Goal: Information Seeking & Learning: Learn about a topic

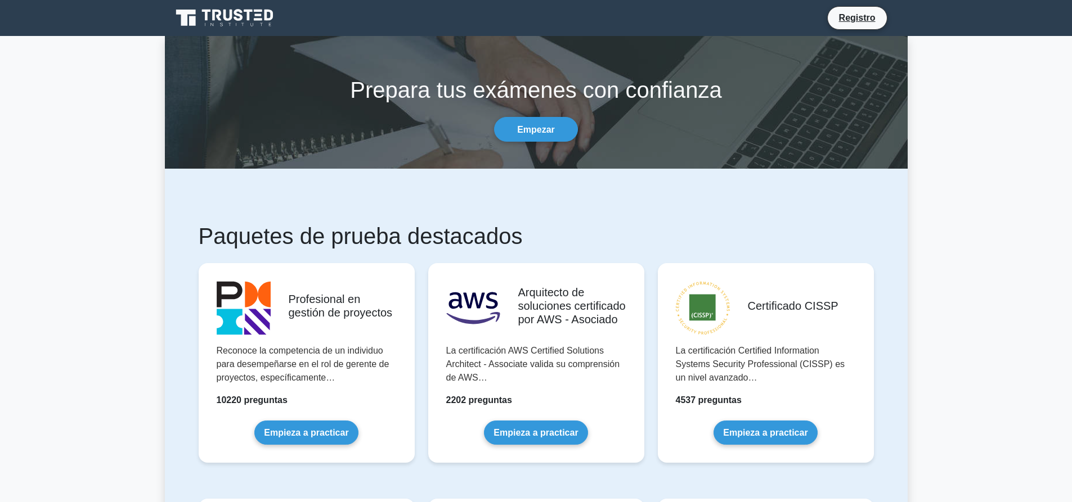
click at [867, 17] on font "Registro" at bounding box center [857, 18] width 37 height 10
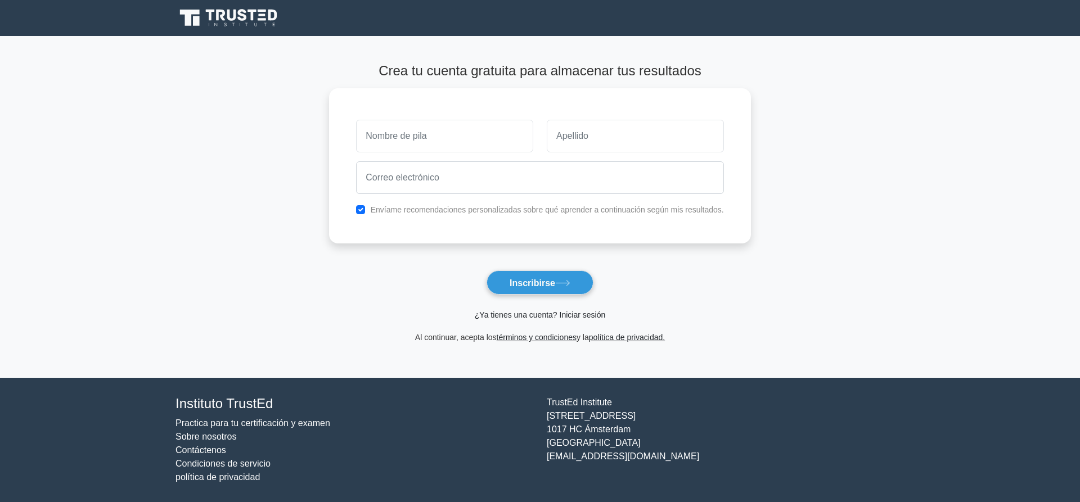
click at [564, 318] on font "¿Ya tienes una cuenta? Iniciar sesión" at bounding box center [540, 315] width 131 height 9
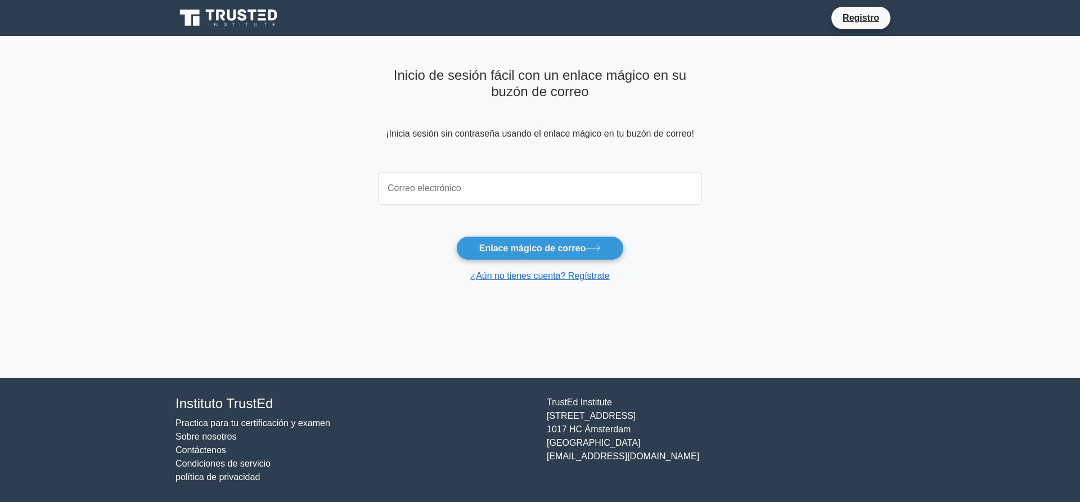
click at [500, 196] on input "email" at bounding box center [540, 188] width 324 height 33
click at [563, 190] on input "email" at bounding box center [540, 188] width 324 height 33
type input "[EMAIL_ADDRESS][DOMAIN_NAME]"
click at [539, 257] on button "Enlace mágico de correo" at bounding box center [540, 248] width 168 height 24
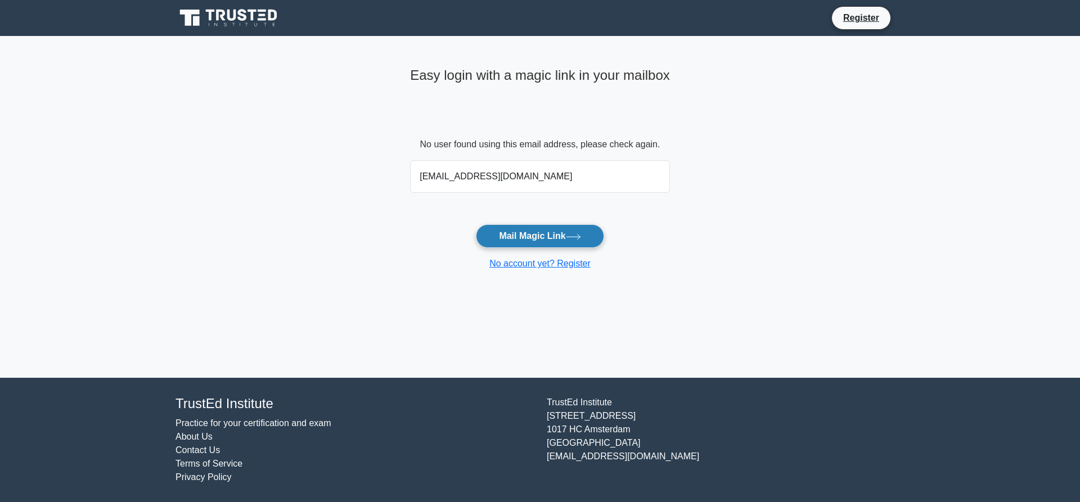
type input "nfsutachano@sanmateo.edu.co"
click at [529, 232] on button "Mail Magic Link" at bounding box center [540, 236] width 128 height 24
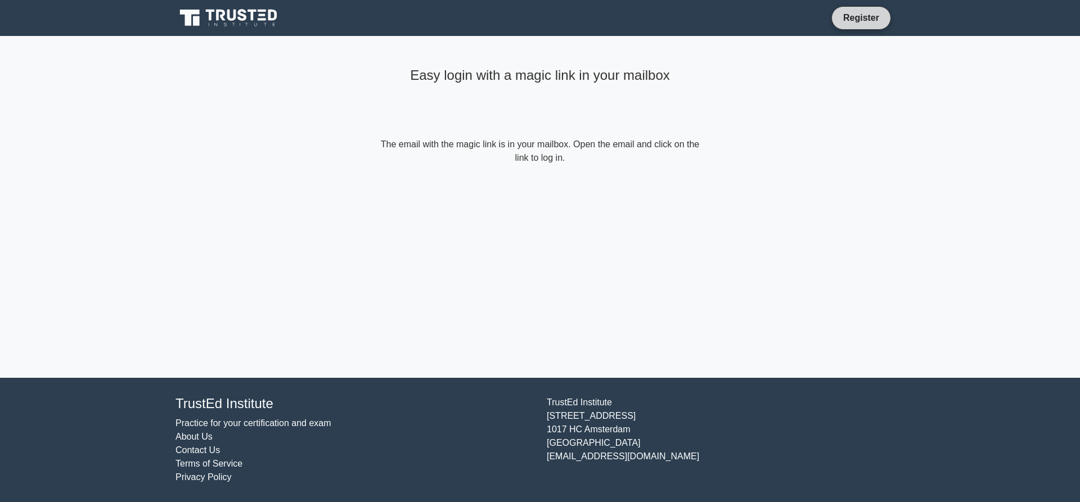
click at [856, 24] on link "Register" at bounding box center [862, 18] width 50 height 14
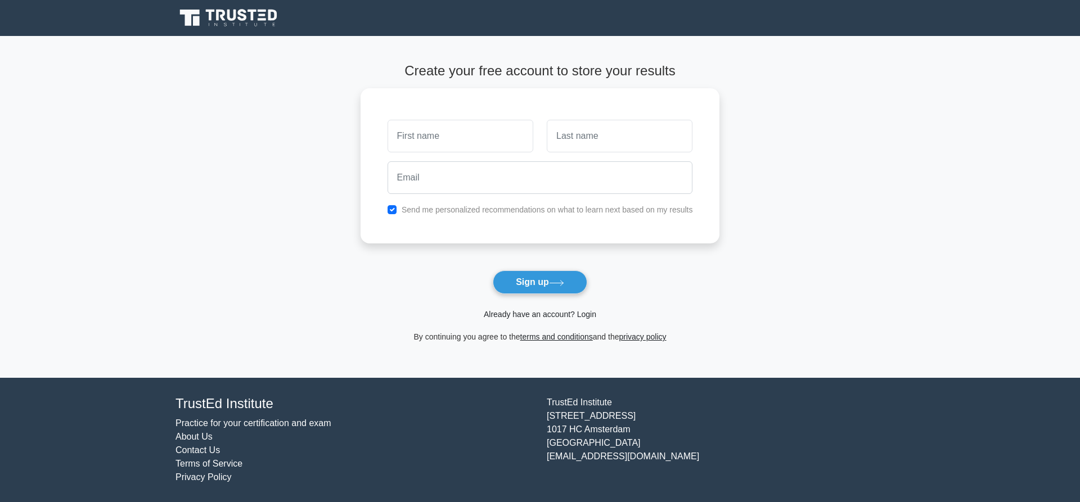
click at [582, 318] on link "Already have an account? Login" at bounding box center [540, 314] width 113 height 9
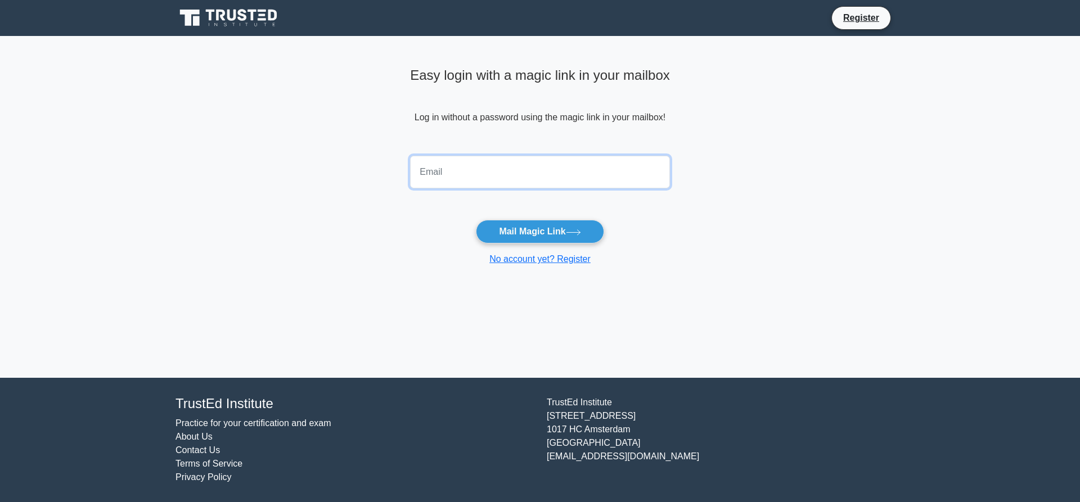
click at [585, 170] on input "email" at bounding box center [540, 172] width 260 height 33
click at [493, 171] on input "email" at bounding box center [540, 172] width 260 height 33
click at [600, 205] on form "Mail Magic Link No account yet? Register" at bounding box center [540, 208] width 260 height 115
click at [569, 168] on input "email" at bounding box center [540, 172] width 260 height 33
type input "nfsutachano@sanmateo.edu.co"
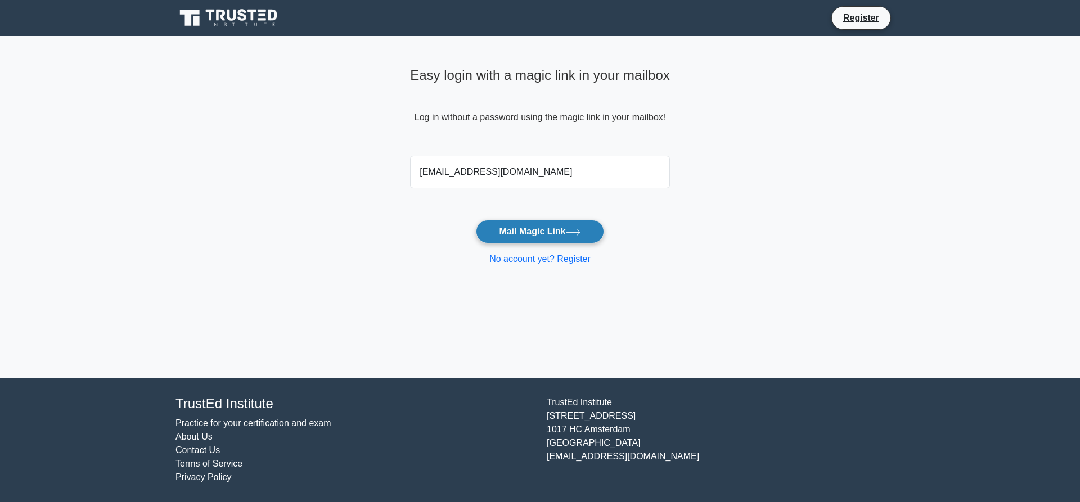
click at [568, 236] on button "Mail Magic Link" at bounding box center [540, 232] width 128 height 24
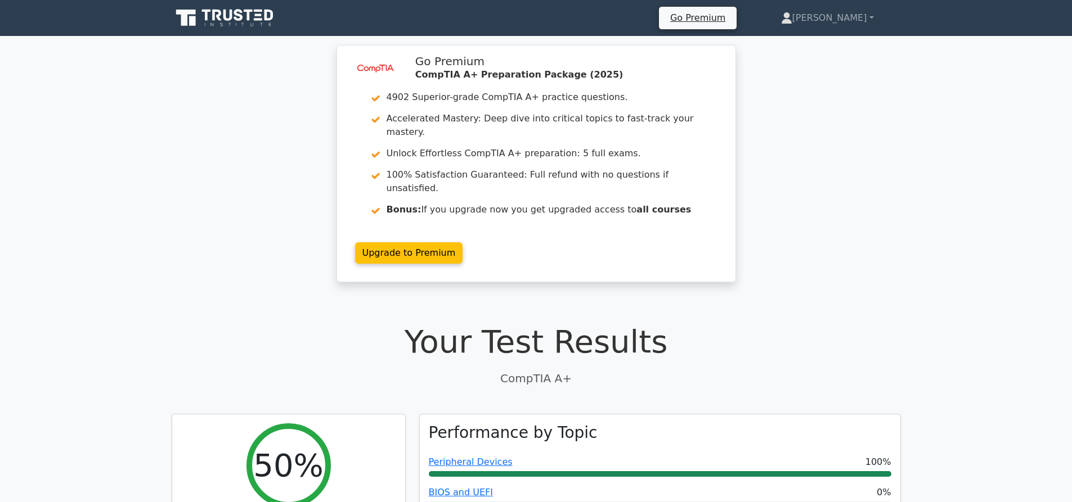
click at [690, 339] on div "Your Test Results CompTIA A+" at bounding box center [536, 355] width 729 height 64
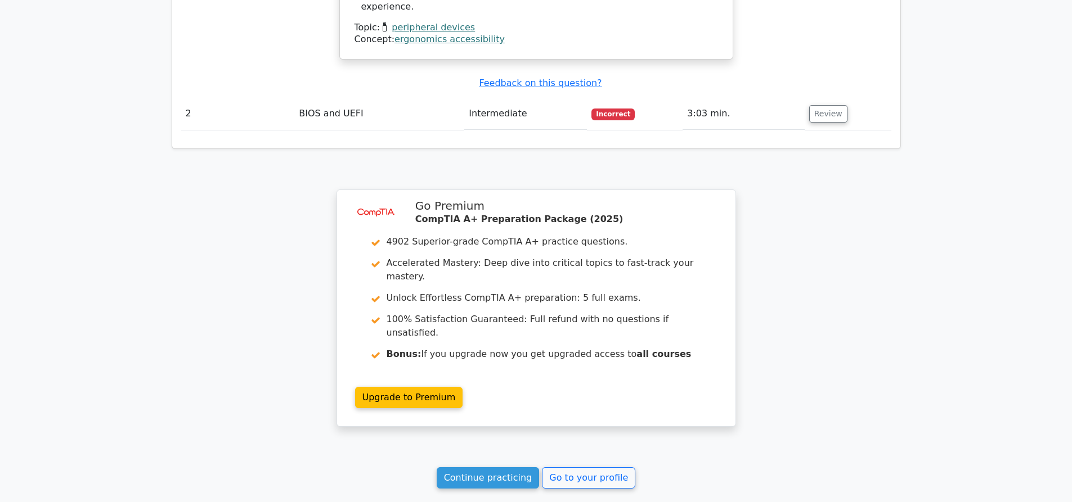
scroll to position [1216, 0]
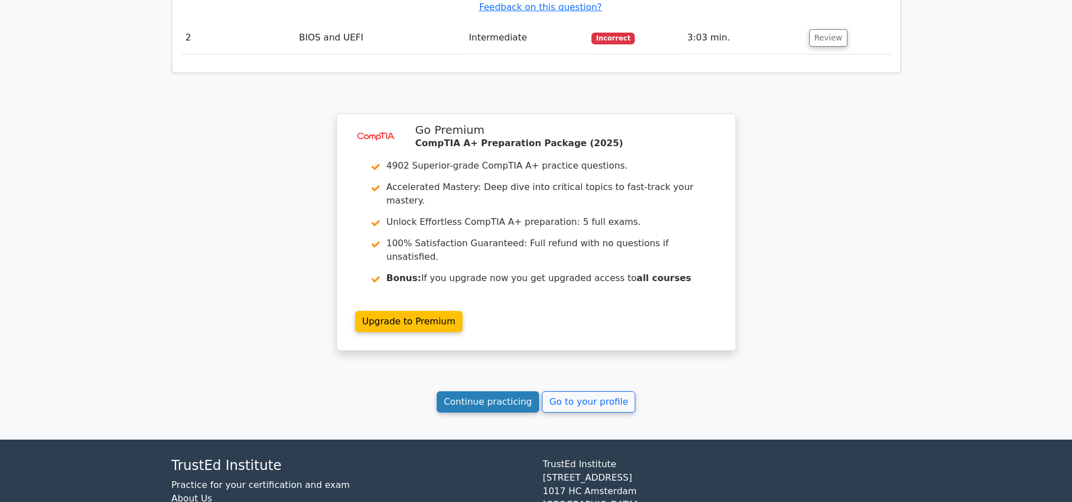
click at [516, 392] on link "Continue practicing" at bounding box center [488, 402] width 103 height 21
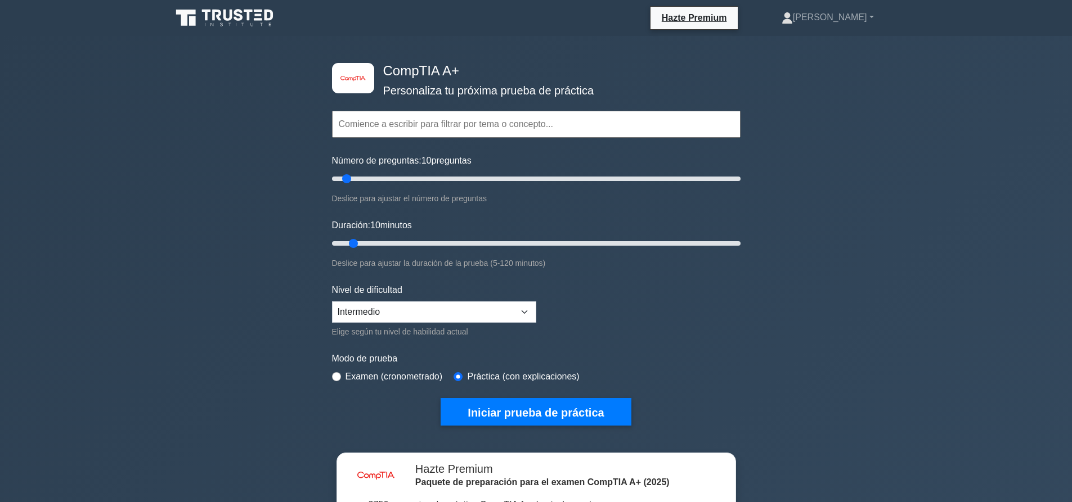
click at [831, 285] on div "image/svg+xml CompTIA A+ Personaliza tu próxima prueba de práctica Temas Hardwa…" at bounding box center [536, 364] width 1072 height 657
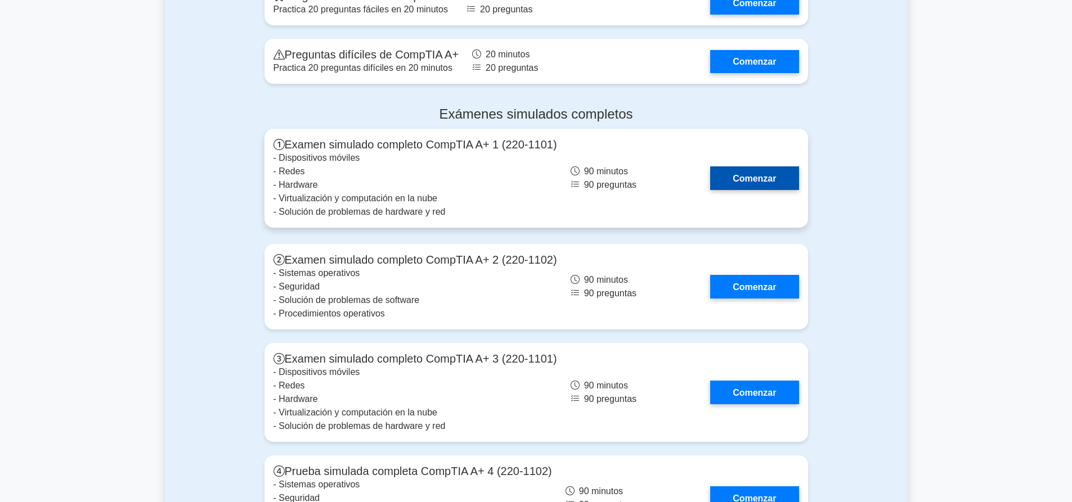
scroll to position [3038, 0]
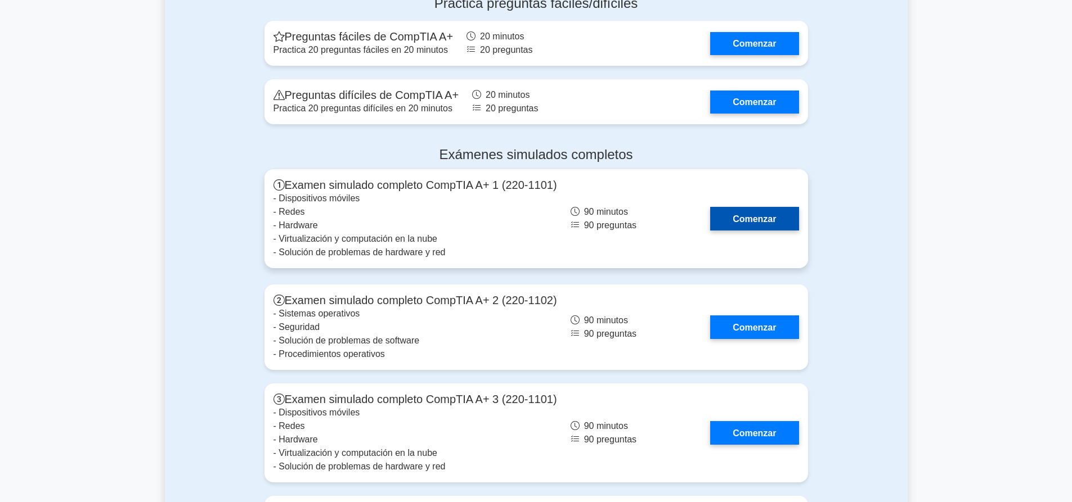
click at [763, 207] on link "Comenzar" at bounding box center [754, 218] width 88 height 23
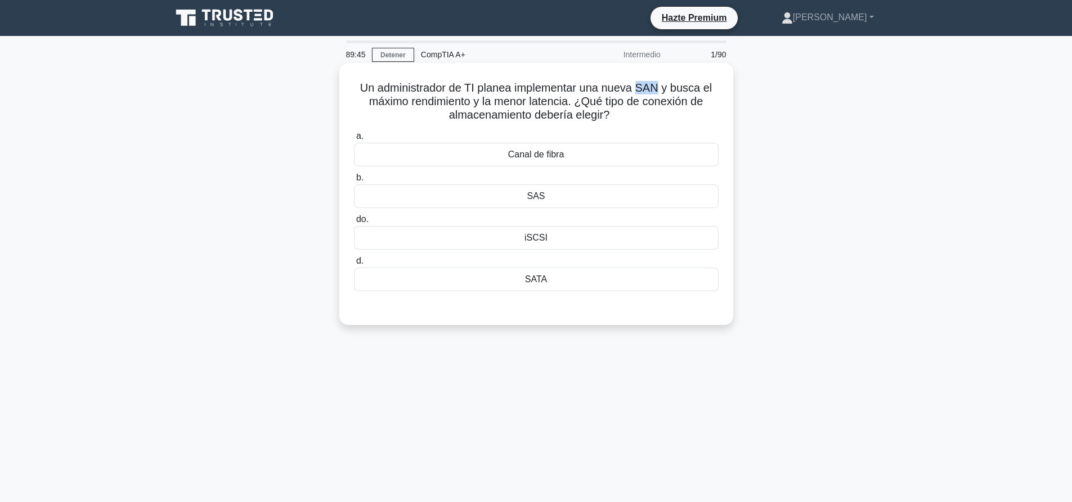
drag, startPoint x: 640, startPoint y: 84, endPoint x: 661, endPoint y: 86, distance: 21.5
click at [661, 86] on font "Un administrador de TI planea implementar una nueva SAN y busca el máximo rendi…" at bounding box center [536, 101] width 352 height 39
copy font "SAN"
click at [589, 280] on div "SATA" at bounding box center [536, 280] width 365 height 24
click at [354, 265] on input "d. SATA" at bounding box center [354, 261] width 0 height 7
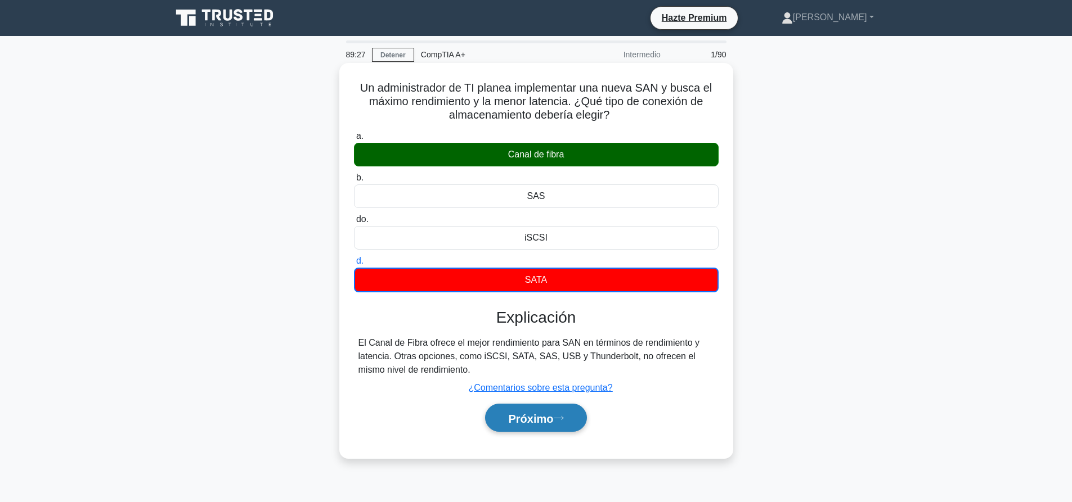
click at [549, 425] on font "Próximo" at bounding box center [530, 418] width 45 height 12
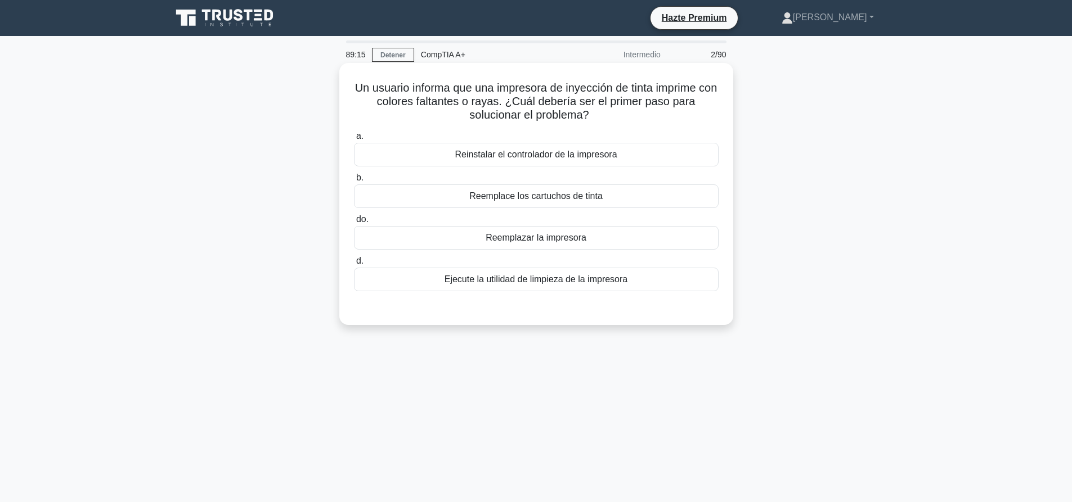
click at [564, 163] on div "Reinstalar el controlador de la impresora" at bounding box center [536, 155] width 365 height 24
click at [354, 140] on input "a. Reinstalar el controlador de la impresora" at bounding box center [354, 136] width 0 height 7
click at [802, 197] on div "Un usuario informa que una impresora de inyección de tinta imprime con colores …" at bounding box center [536, 204] width 743 height 276
click at [606, 282] on font "Ejecute la utilidad de limpieza de la impresora" at bounding box center [535, 280] width 183 height 10
click at [354, 265] on input "d. Ejecute la utilidad de limpieza de la impresora" at bounding box center [354, 261] width 0 height 7
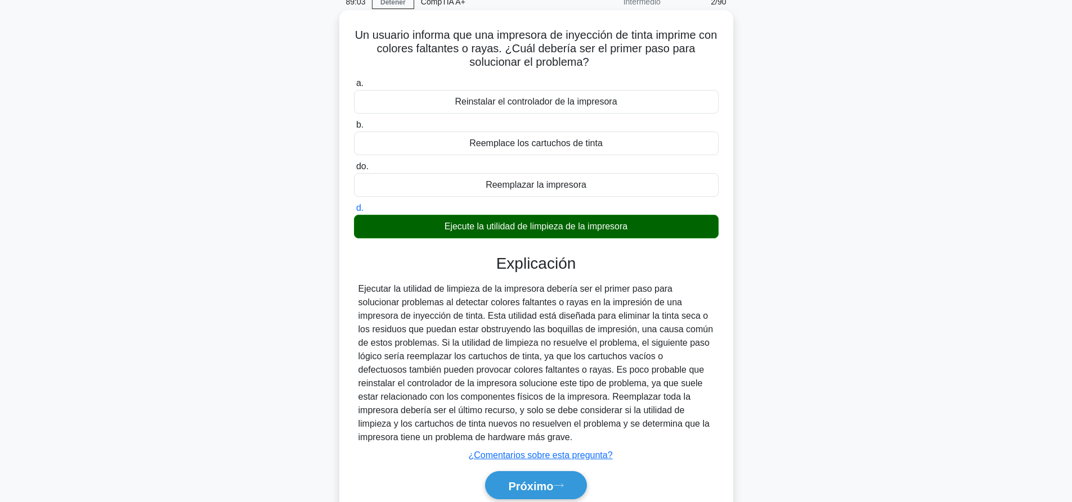
scroll to position [105, 0]
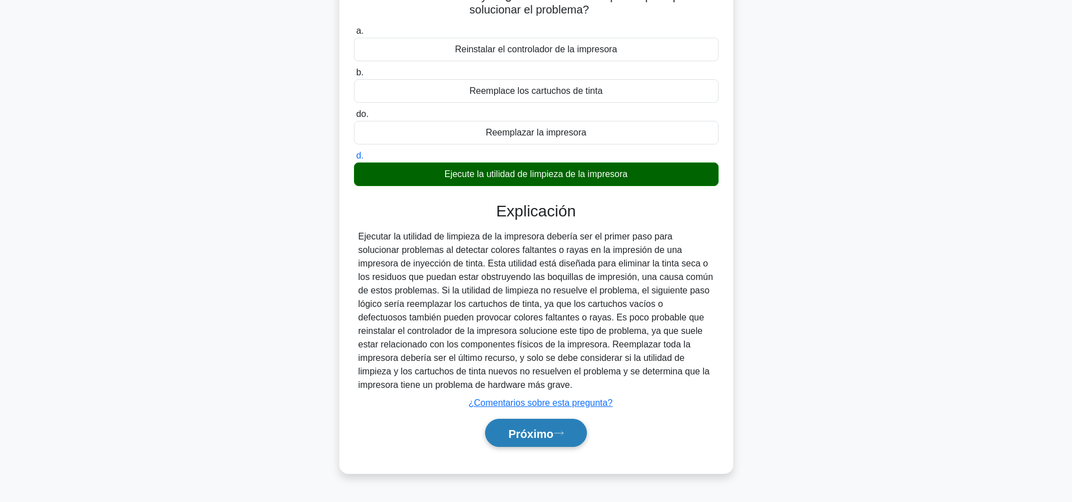
click at [540, 435] on font "Próximo" at bounding box center [530, 434] width 45 height 12
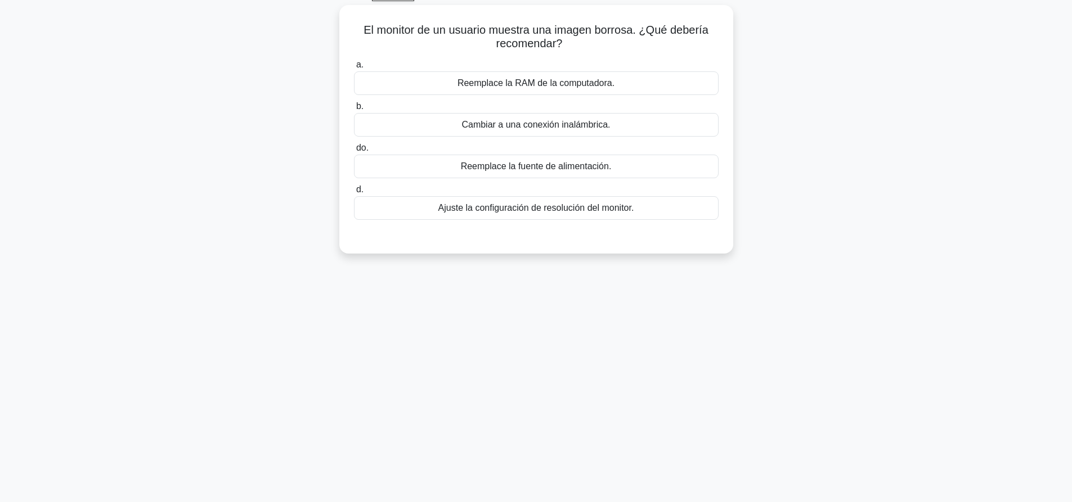
scroll to position [0, 0]
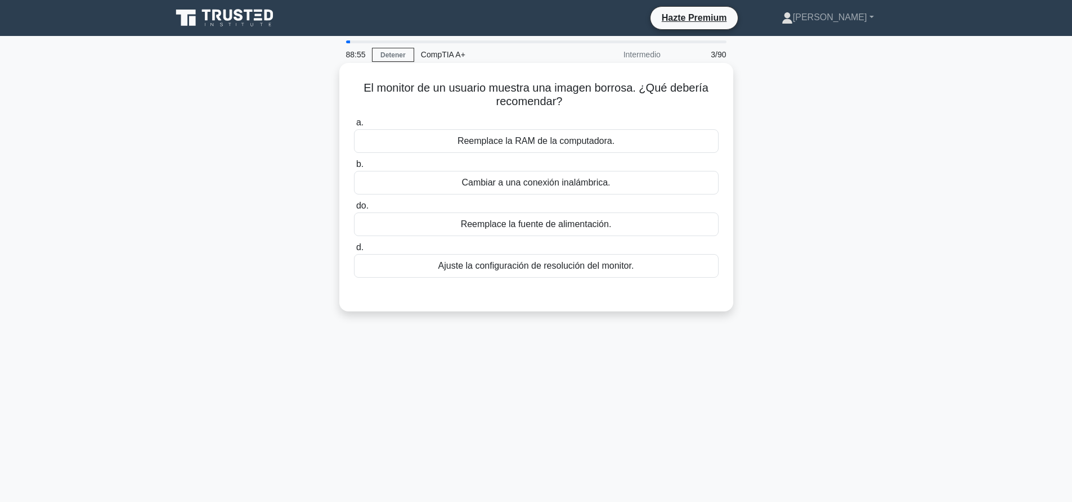
click at [651, 272] on div "Ajuste la configuración de resolución del monitor." at bounding box center [536, 266] width 365 height 24
click at [354, 251] on input "d. Ajuste la configuración de resolución del monitor." at bounding box center [354, 247] width 0 height 7
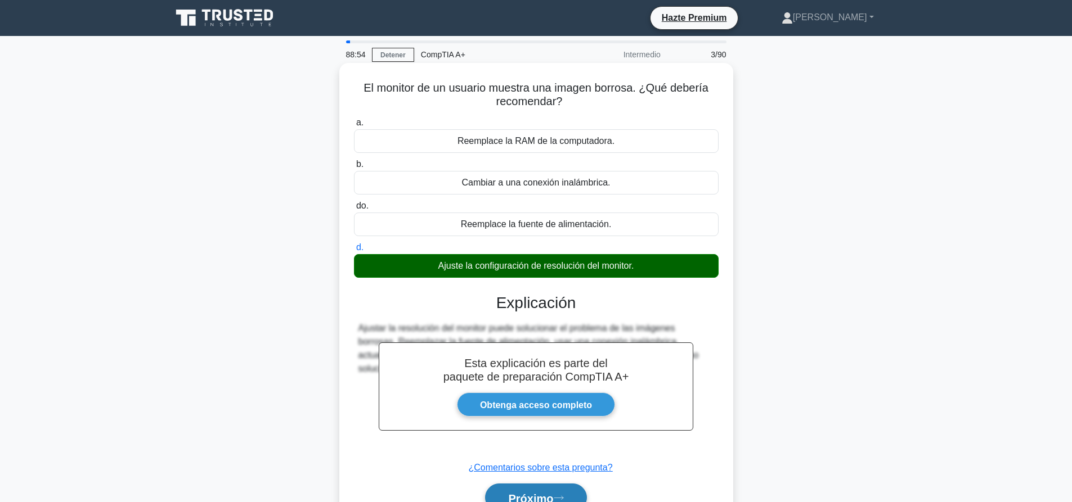
scroll to position [105, 0]
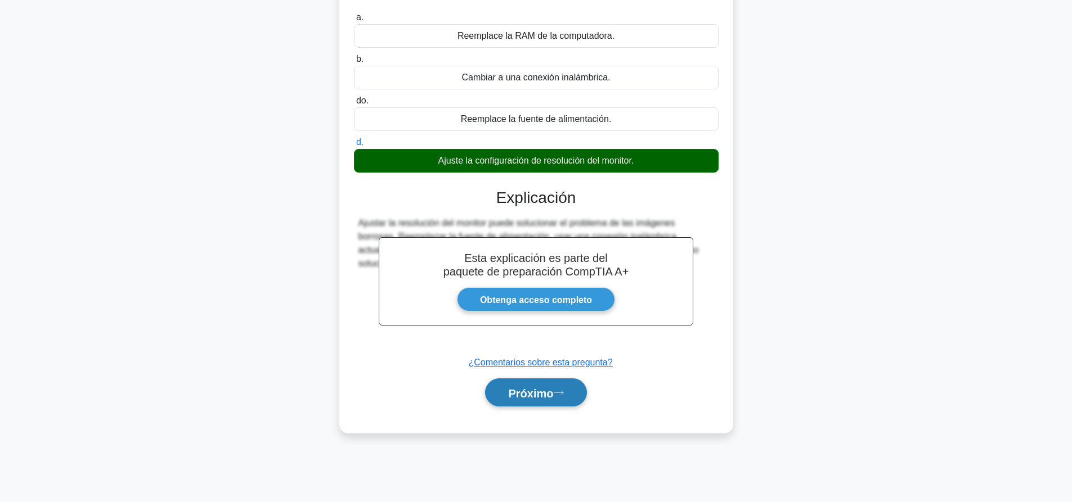
click at [509, 403] on button "Próximo" at bounding box center [535, 393] width 101 height 29
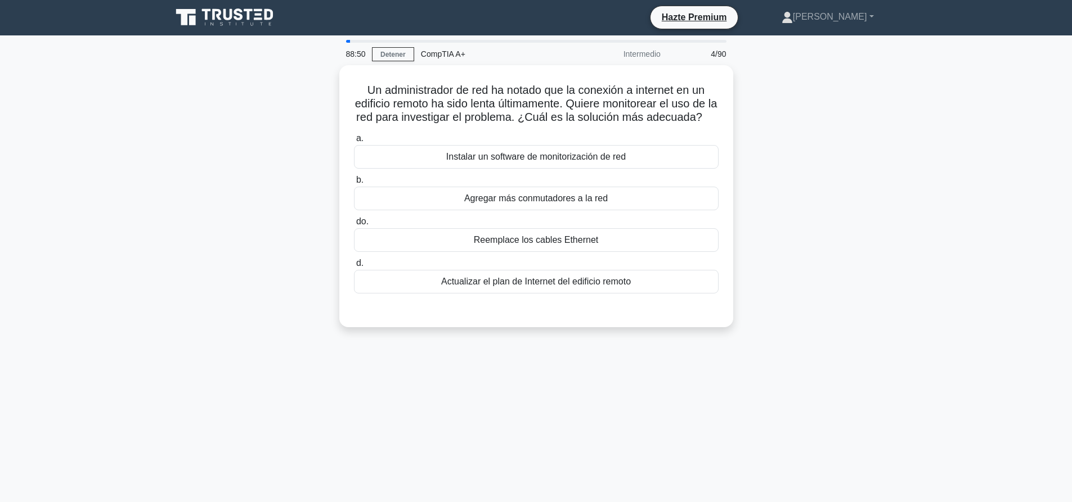
scroll to position [0, 0]
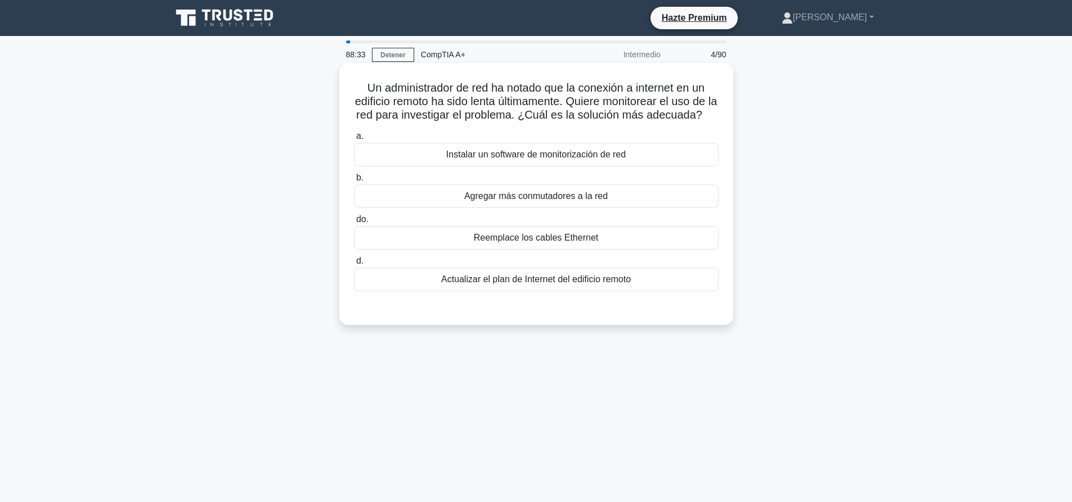
click at [613, 167] on div "Instalar un software de monitorización de red" at bounding box center [536, 155] width 365 height 24
click at [354, 140] on input "a. Instalar un software de monitorización de red" at bounding box center [354, 136] width 0 height 7
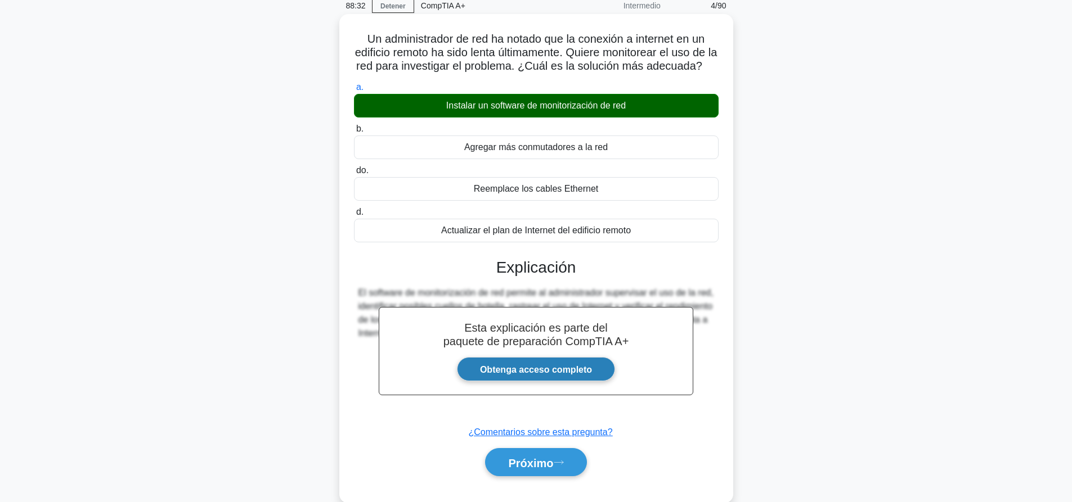
scroll to position [105, 0]
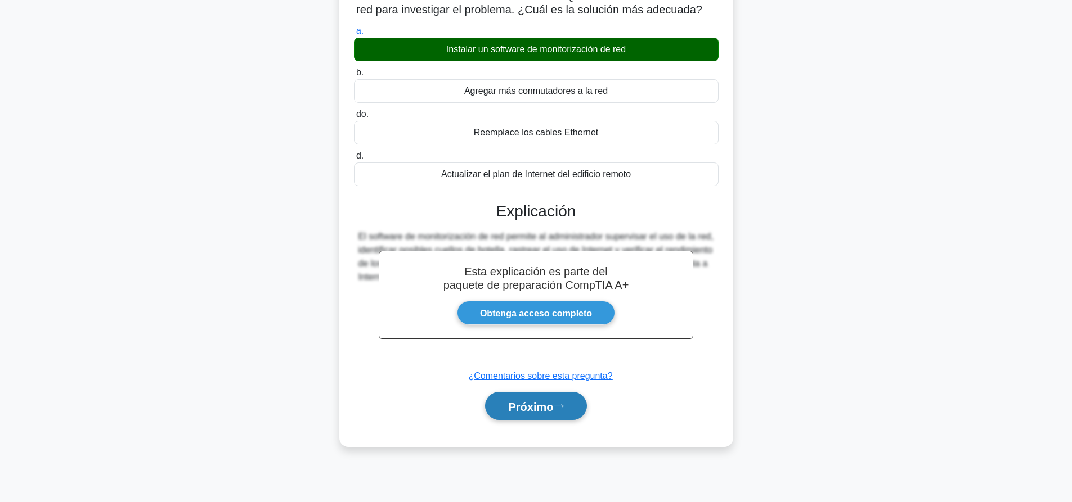
click at [560, 421] on button "Próximo" at bounding box center [535, 406] width 101 height 29
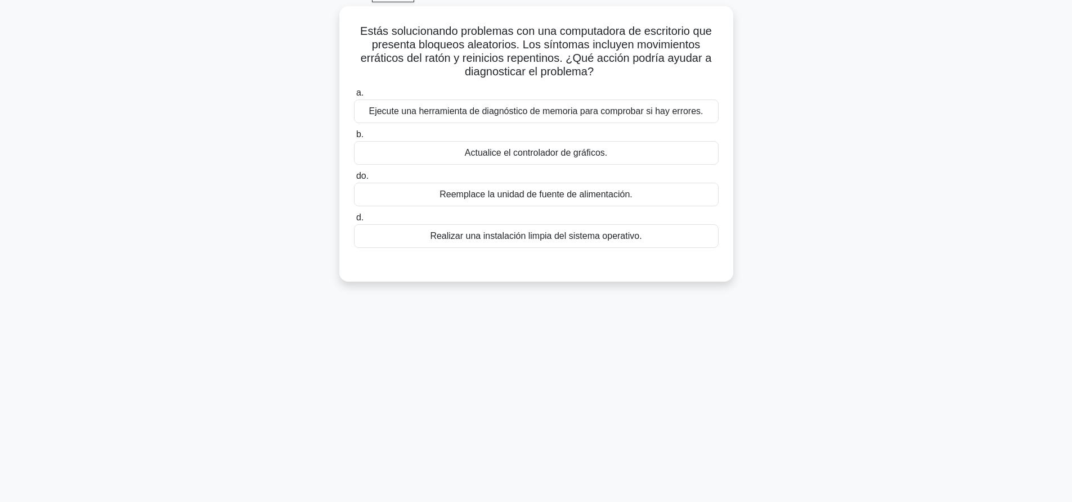
scroll to position [0, 0]
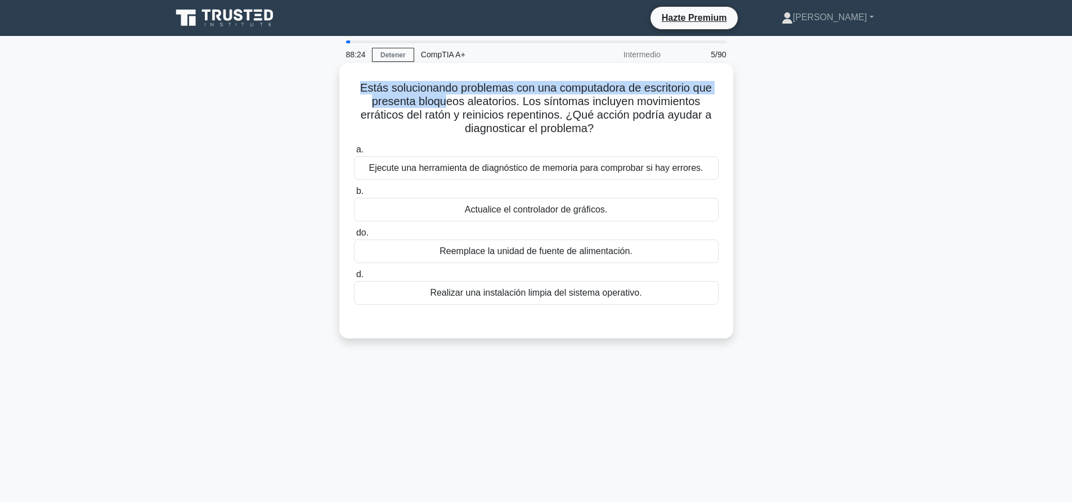
drag, startPoint x: 350, startPoint y: 82, endPoint x: 500, endPoint y: 93, distance: 150.0
click at [452, 96] on div "Estás solucionando problemas con una computadora de escritorio que presenta blo…" at bounding box center [536, 201] width 385 height 267
click at [510, 93] on font "Estás solucionando problemas con una computadora de escritorio que presenta blo…" at bounding box center [536, 108] width 352 height 53
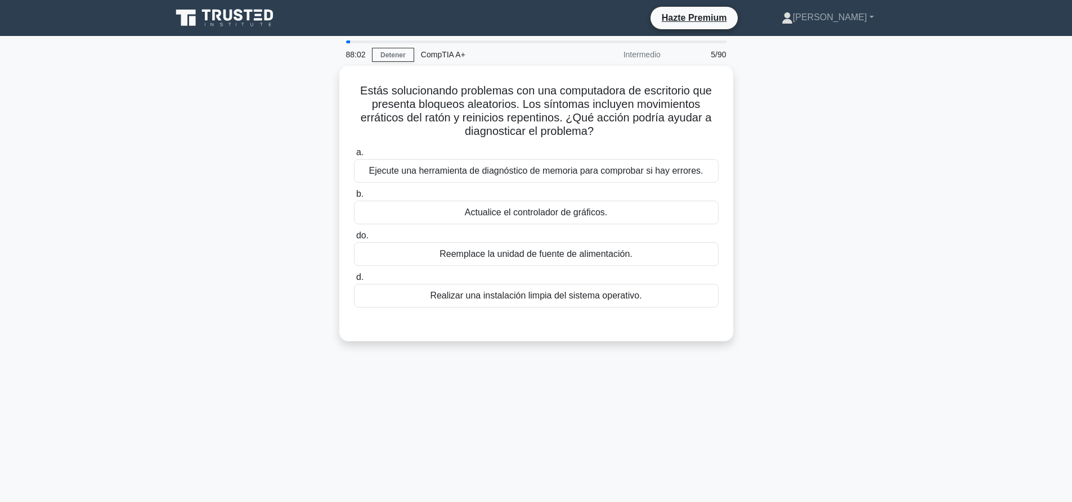
click at [891, 168] on div "Estás solucionando problemas con una computadora de escritorio que presenta blo…" at bounding box center [536, 210] width 743 height 289
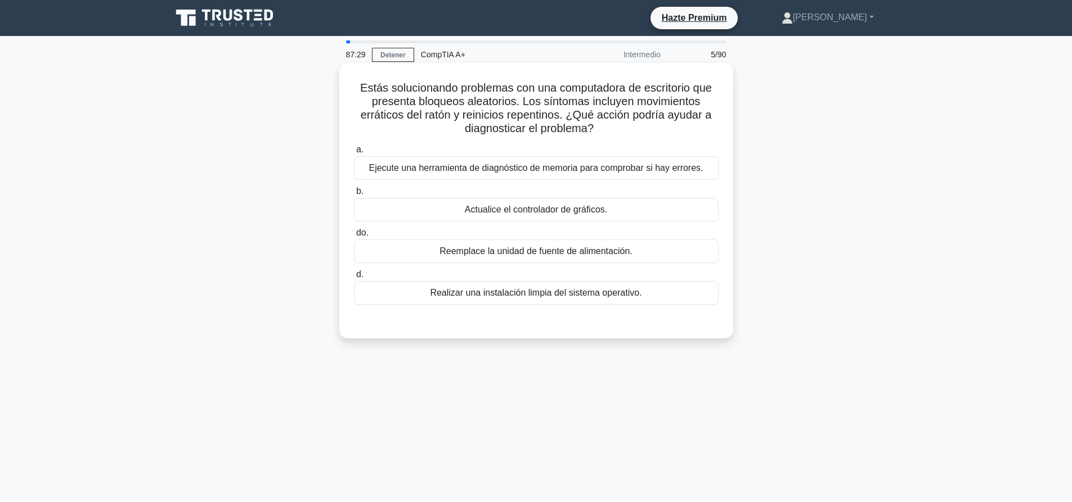
click at [609, 171] on font "Ejecute una herramienta de diagnóstico de memoria para comprobar si hay errores." at bounding box center [535, 168] width 334 height 10
click at [354, 154] on input "a. Ejecute una herramienta de diagnóstico de memoria para comprobar si hay erro…" at bounding box center [354, 149] width 0 height 7
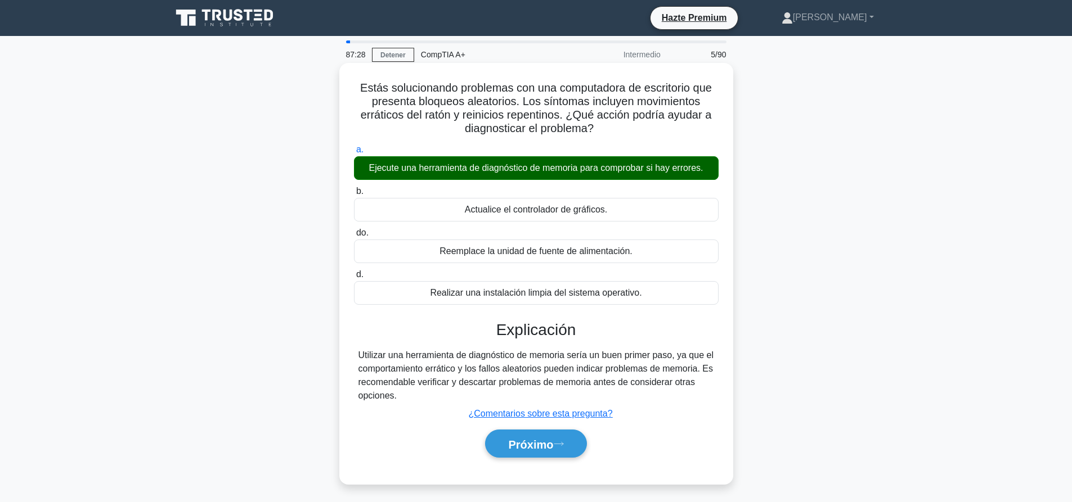
scroll to position [105, 0]
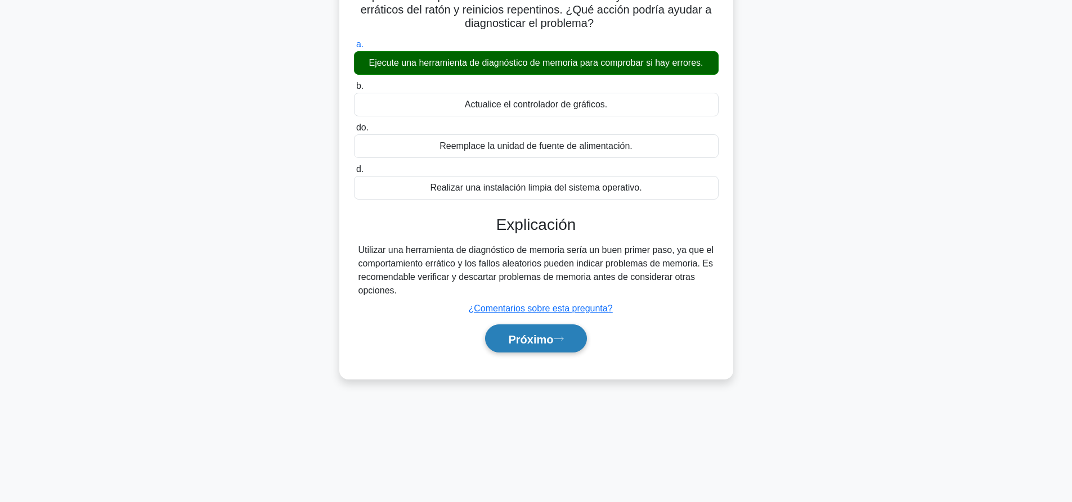
click at [563, 340] on icon at bounding box center [558, 338] width 9 height 3
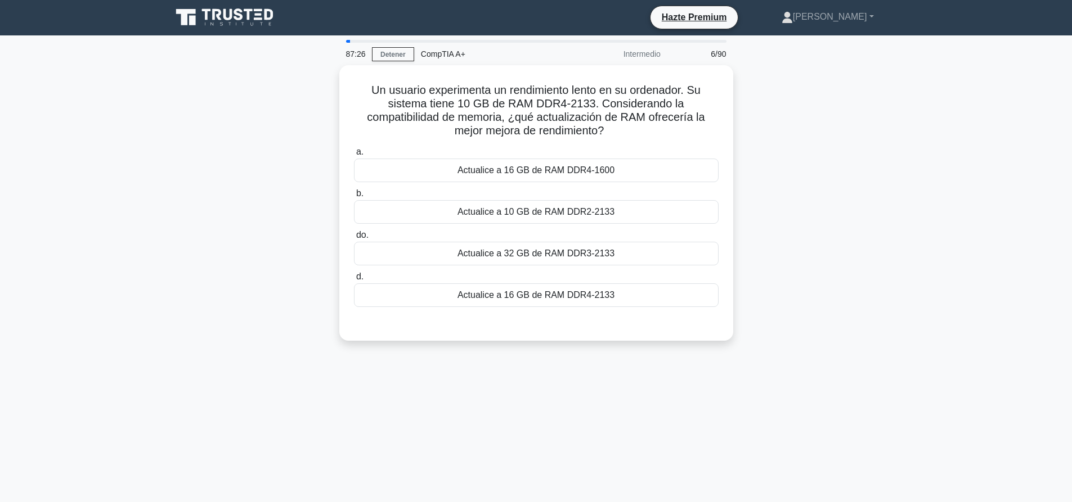
scroll to position [0, 0]
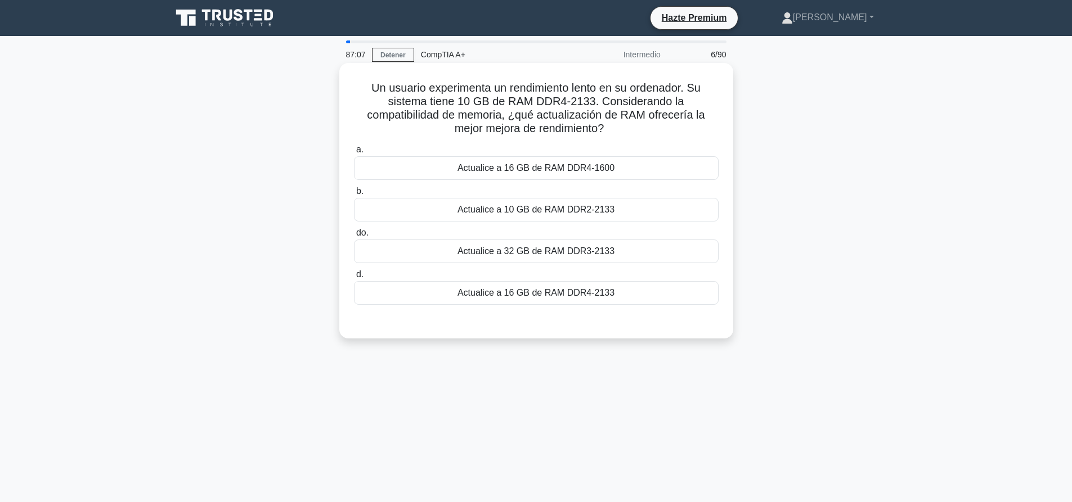
click at [602, 286] on div "Actualice a 16 GB de RAM DDR4-2133" at bounding box center [536, 293] width 365 height 24
click at [354, 278] on input "d. Actualice a 16 GB de RAM DDR4-2133" at bounding box center [354, 274] width 0 height 7
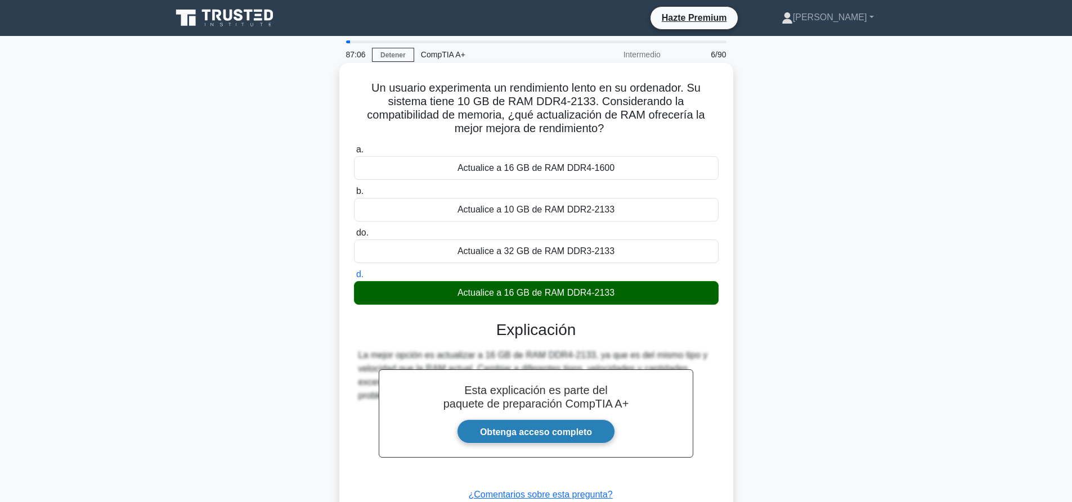
scroll to position [105, 0]
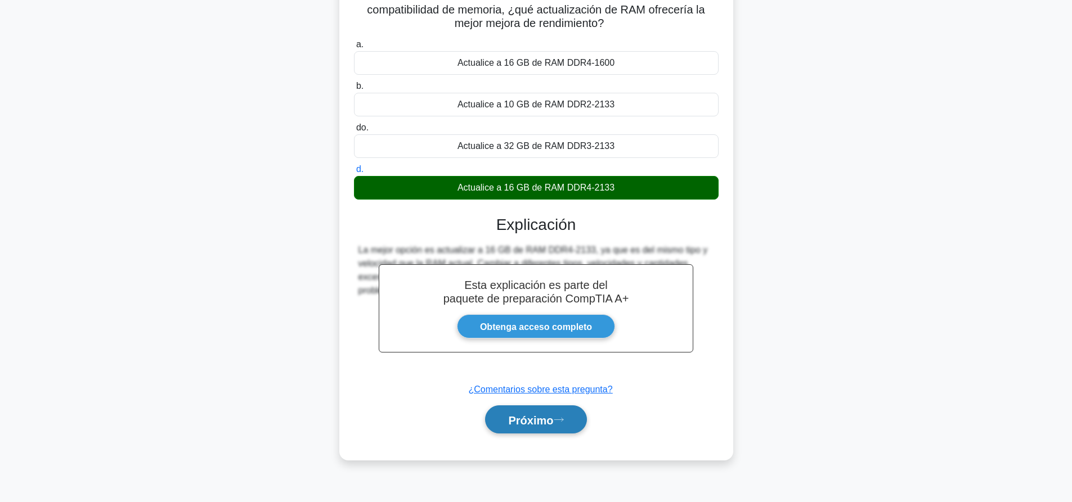
click at [545, 429] on button "Próximo" at bounding box center [535, 420] width 101 height 29
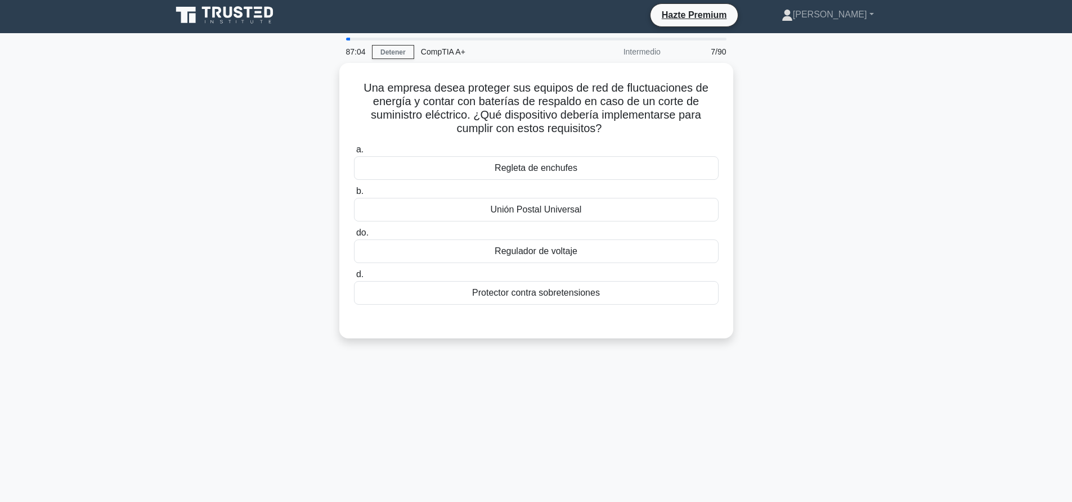
scroll to position [0, 0]
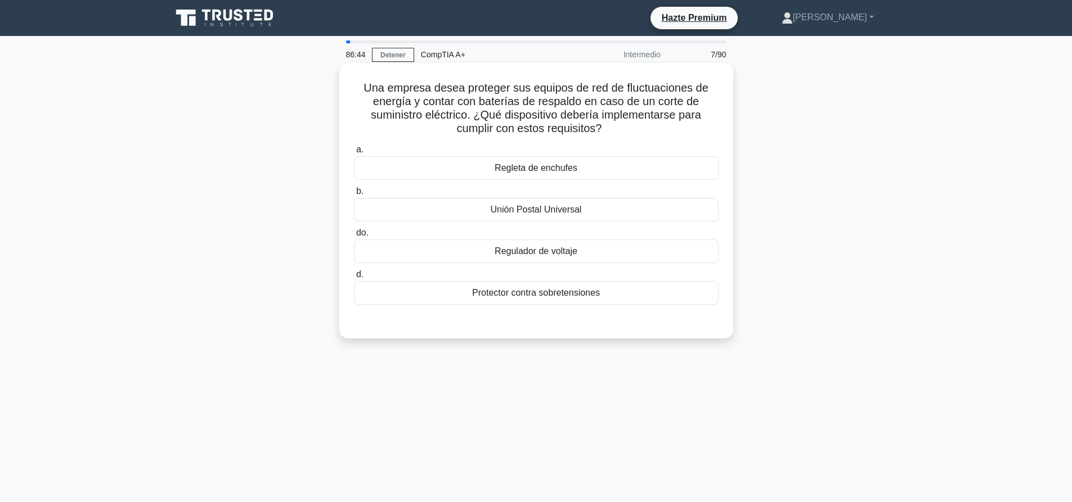
click at [578, 218] on div "Unión Postal Universal" at bounding box center [536, 210] width 365 height 24
click at [354, 195] on input "b. Unión Postal Universal" at bounding box center [354, 191] width 0 height 7
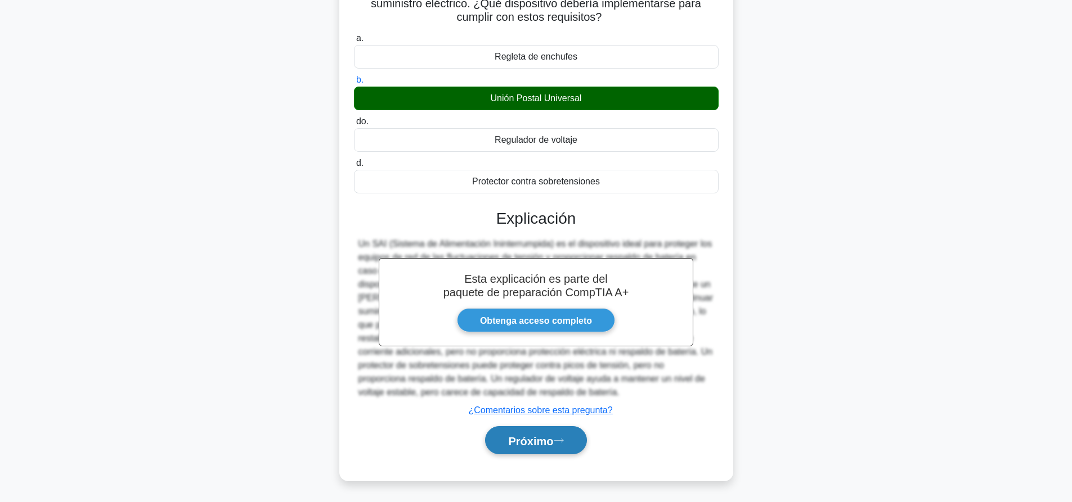
click at [567, 435] on button "Próximo" at bounding box center [535, 440] width 101 height 29
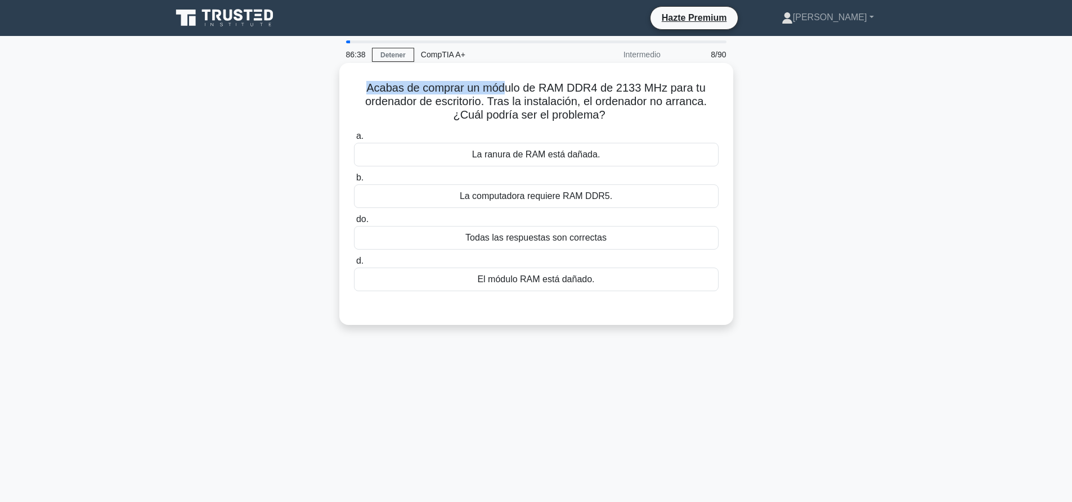
drag, startPoint x: 366, startPoint y: 82, endPoint x: 504, endPoint y: 87, distance: 138.5
click at [504, 87] on font "Acabas de comprar un módulo de RAM DDR4 de 2133 MHz para tu ordenador de escrit…" at bounding box center [535, 101] width 341 height 39
click at [604, 269] on div "El módulo RAM está dañado." at bounding box center [536, 280] width 365 height 24
click at [354, 265] on input "d. El módulo RAM está dañado." at bounding box center [354, 261] width 0 height 7
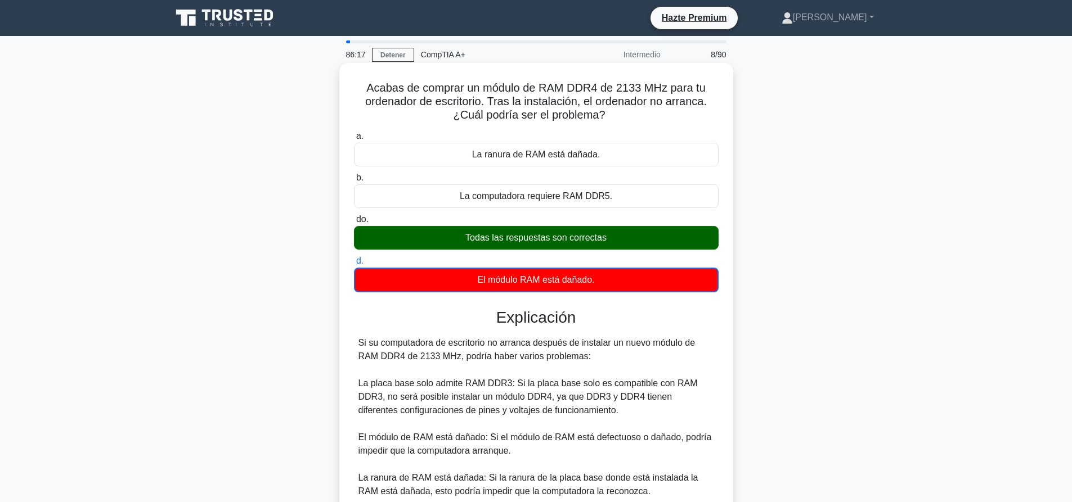
scroll to position [235, 0]
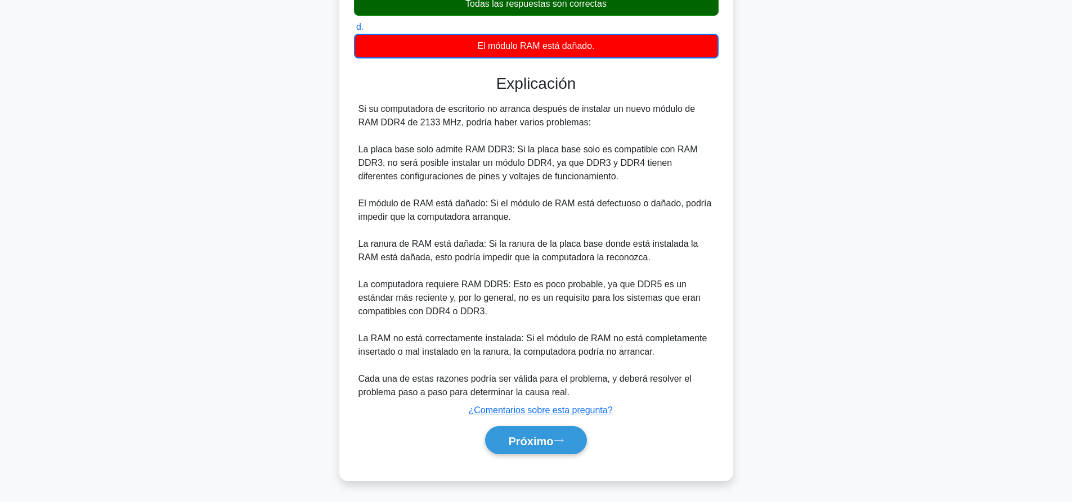
click at [573, 456] on div "Próximo" at bounding box center [536, 441] width 365 height 38
click at [573, 445] on button "Próximo" at bounding box center [535, 440] width 101 height 29
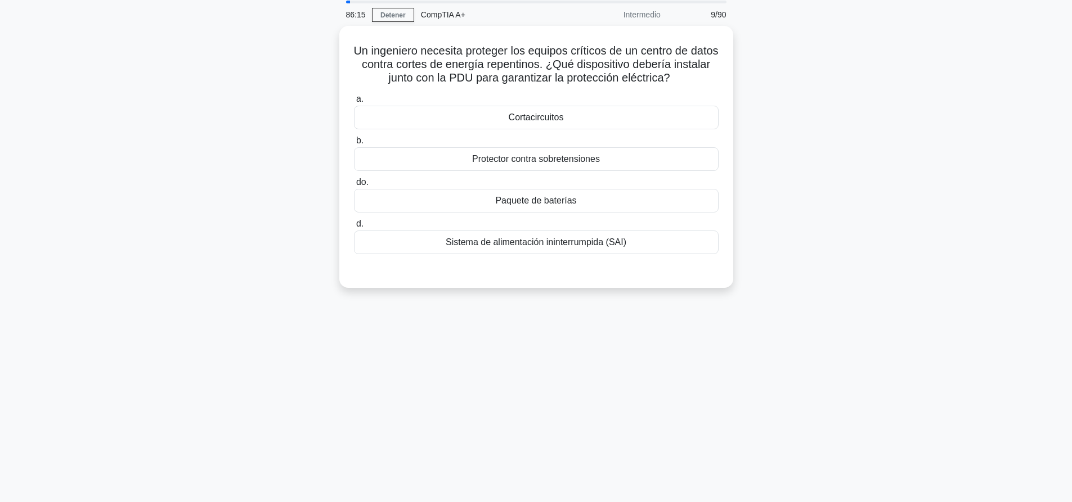
scroll to position [0, 0]
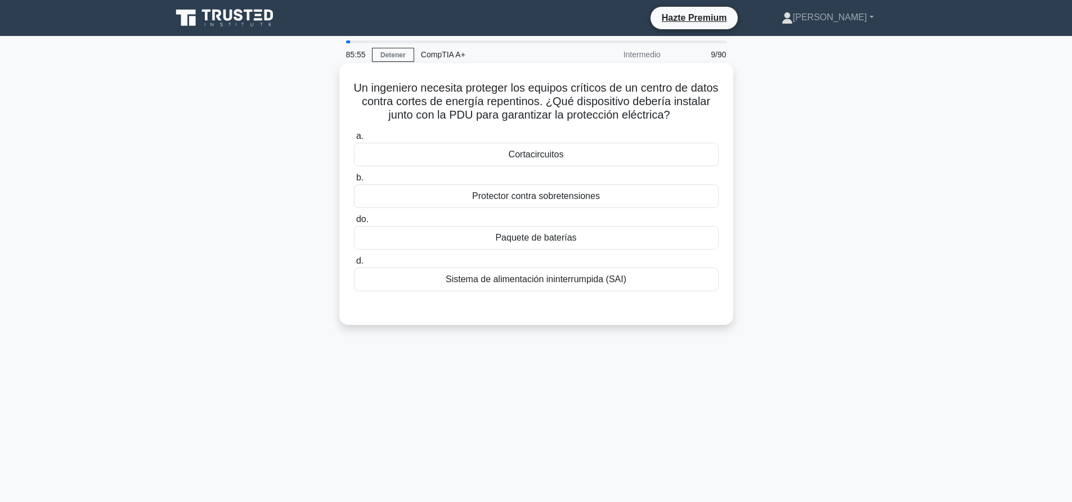
click at [597, 286] on font "Sistema de alimentación ininterrumpida (SAI)" at bounding box center [536, 280] width 181 height 14
click at [354, 265] on input "d. Sistema de alimentación ininterrumpida (SAI)" at bounding box center [354, 261] width 0 height 7
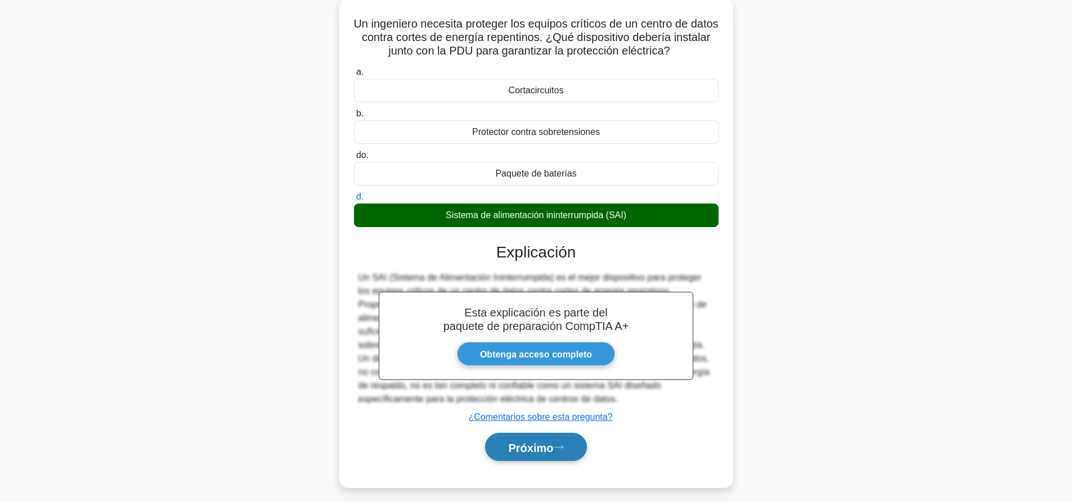
scroll to position [105, 0]
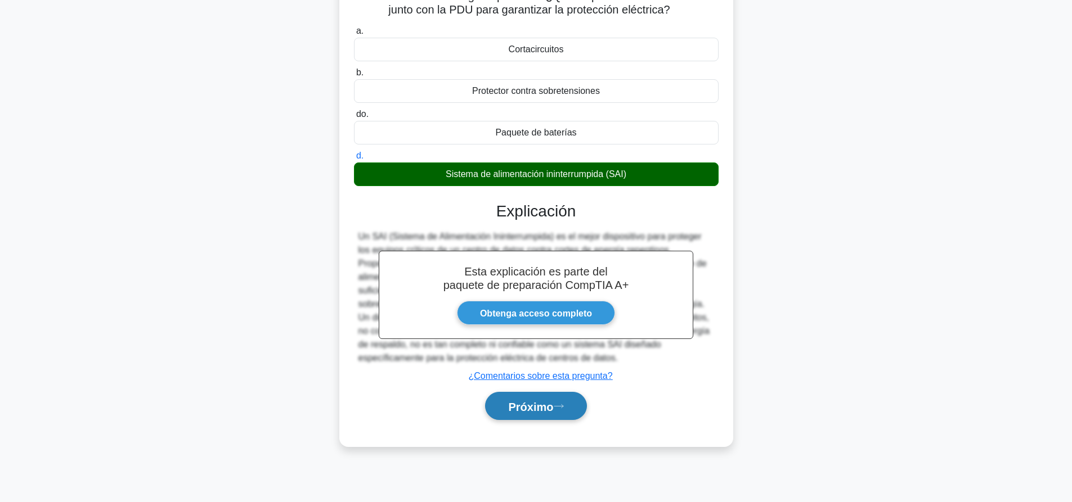
click at [564, 413] on button "Próximo" at bounding box center [535, 406] width 101 height 29
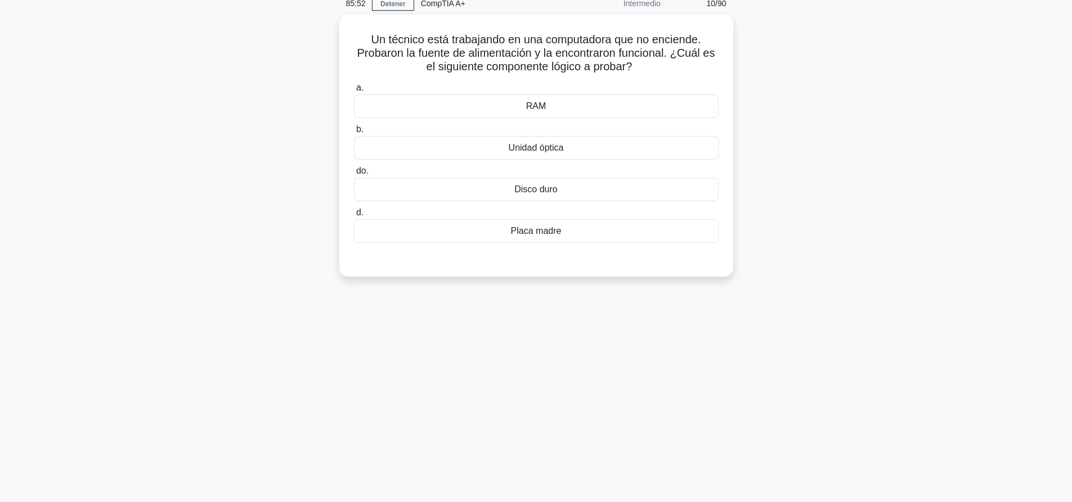
scroll to position [0, 0]
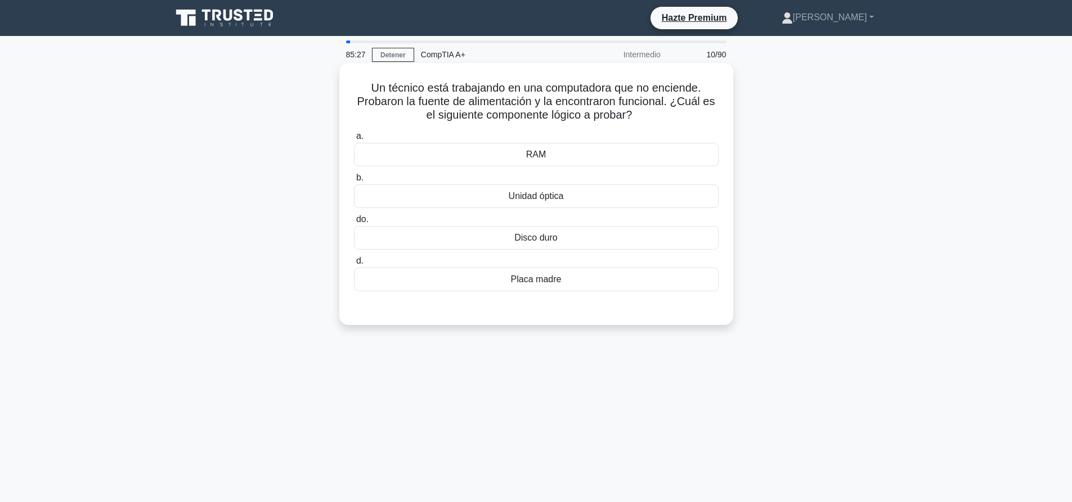
click at [544, 286] on font "Placa madre" at bounding box center [536, 280] width 51 height 14
click at [354, 265] on input "d. Placa madre" at bounding box center [354, 261] width 0 height 7
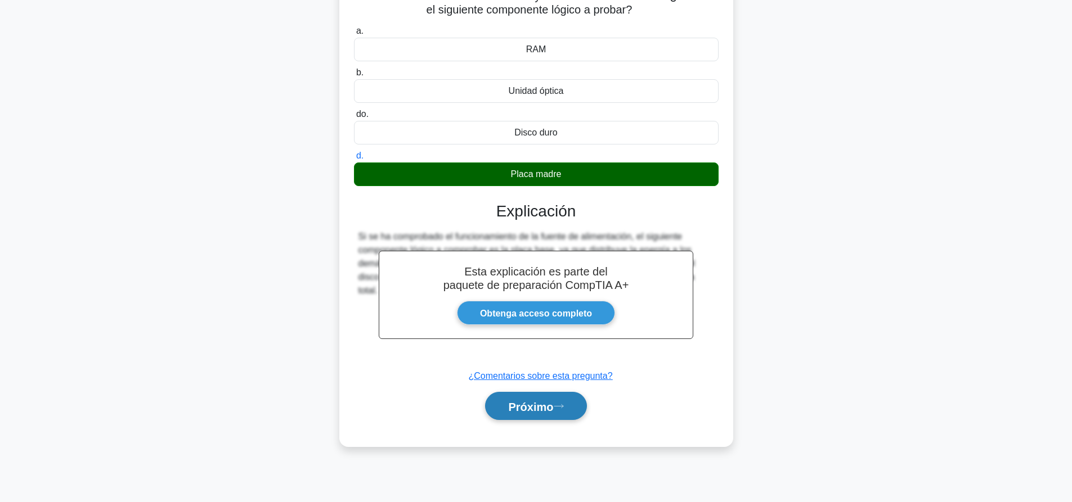
click at [559, 408] on icon at bounding box center [559, 406] width 10 height 6
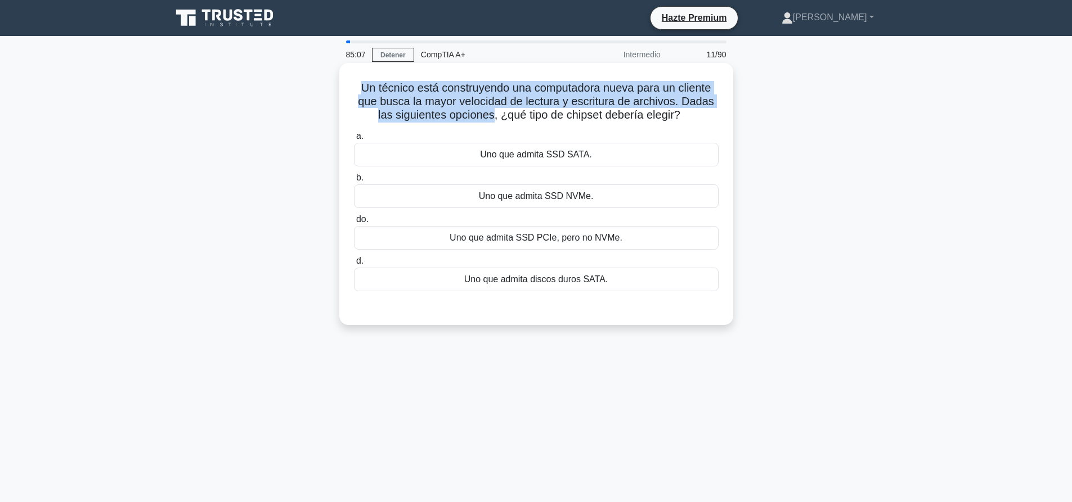
drag, startPoint x: 358, startPoint y: 88, endPoint x: 516, endPoint y: 99, distance: 158.4
click at [500, 106] on font "Un técnico está construyendo una computadora nueva para un cliente que busca la…" at bounding box center [536, 101] width 356 height 39
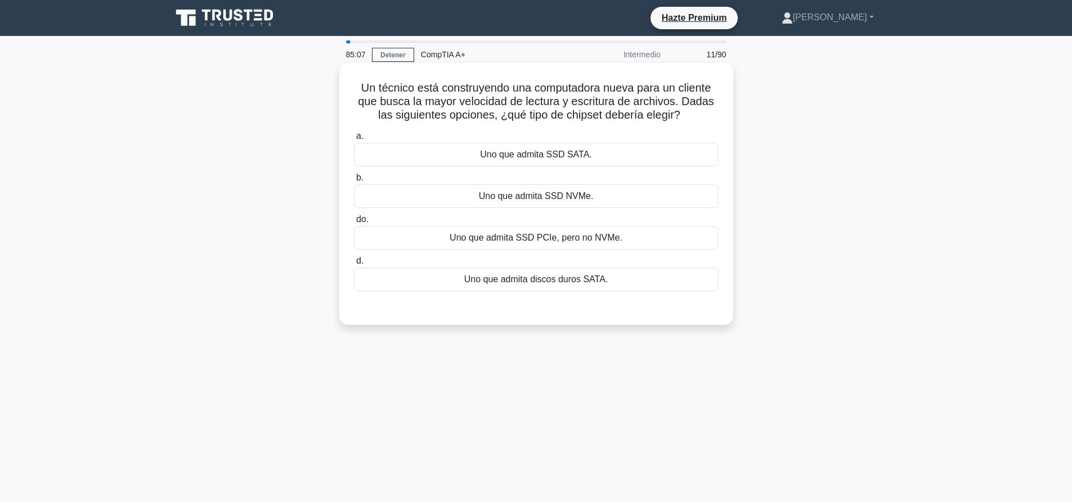
click at [516, 99] on font "Un técnico está construyendo una computadora nueva para un cliente que busca la…" at bounding box center [536, 101] width 356 height 39
drag, startPoint x: 583, startPoint y: 204, endPoint x: 807, endPoint y: 232, distance: 225.2
click at [584, 202] on font "Uno que admita SSD NVMe." at bounding box center [536, 199] width 115 height 14
click at [354, 185] on input "b. Uno que admita SSD NVMe." at bounding box center [354, 180] width 0 height 7
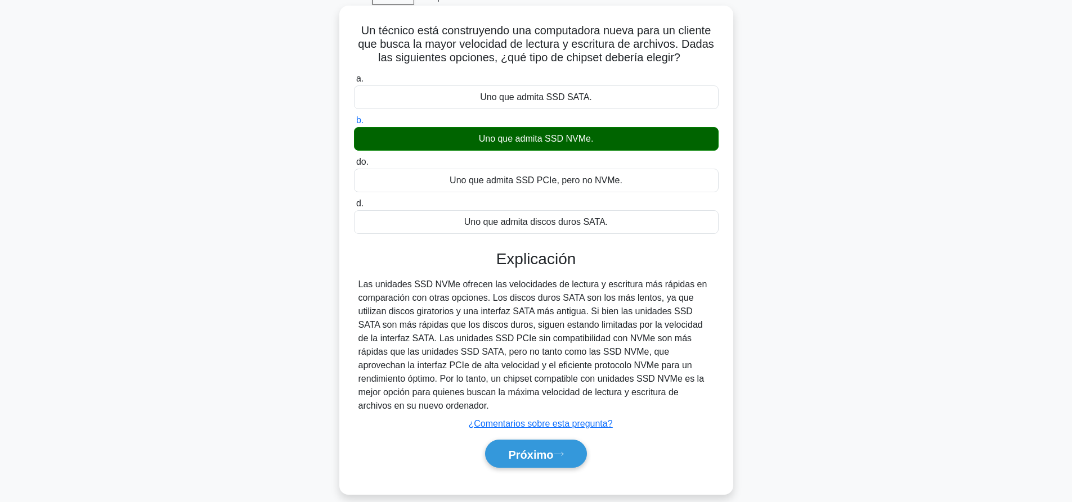
scroll to position [105, 0]
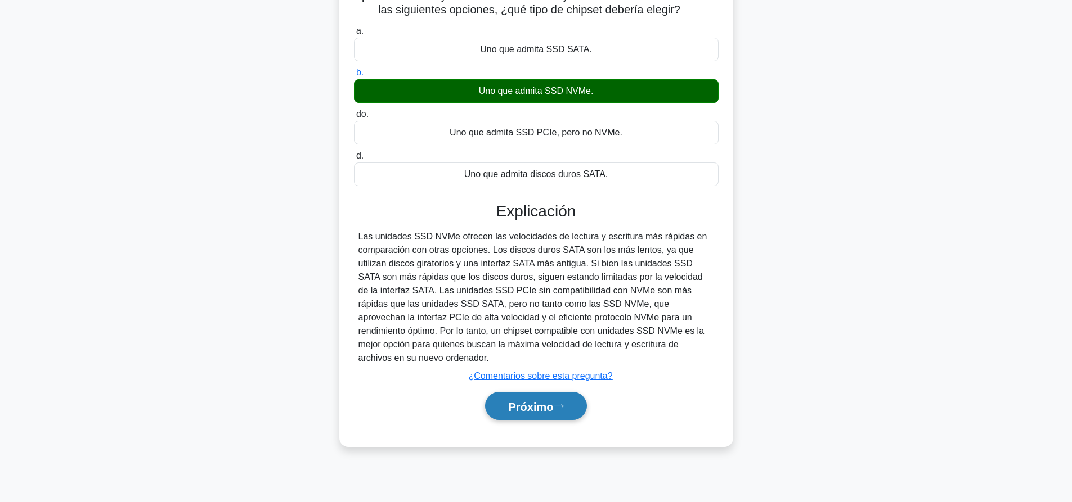
click at [570, 395] on button "Próximo" at bounding box center [535, 406] width 101 height 29
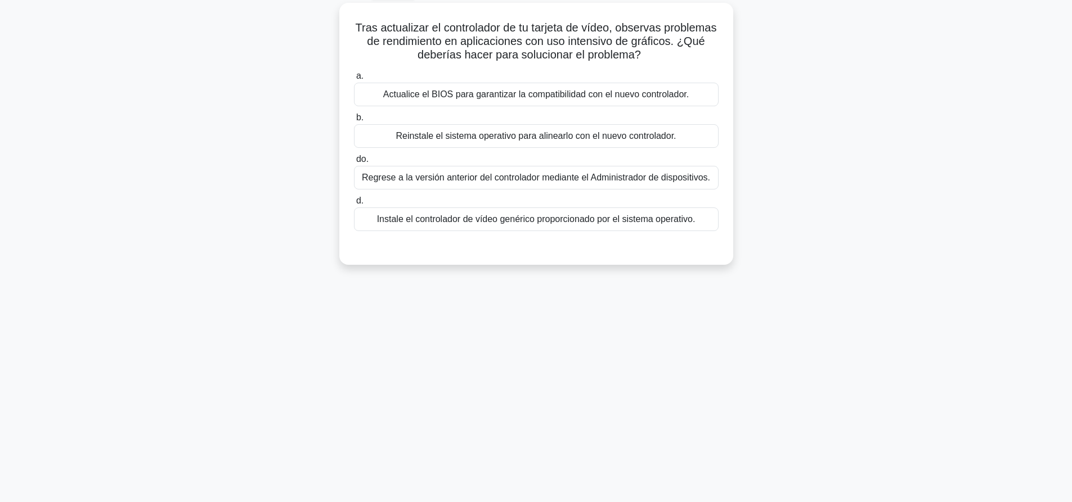
scroll to position [0, 0]
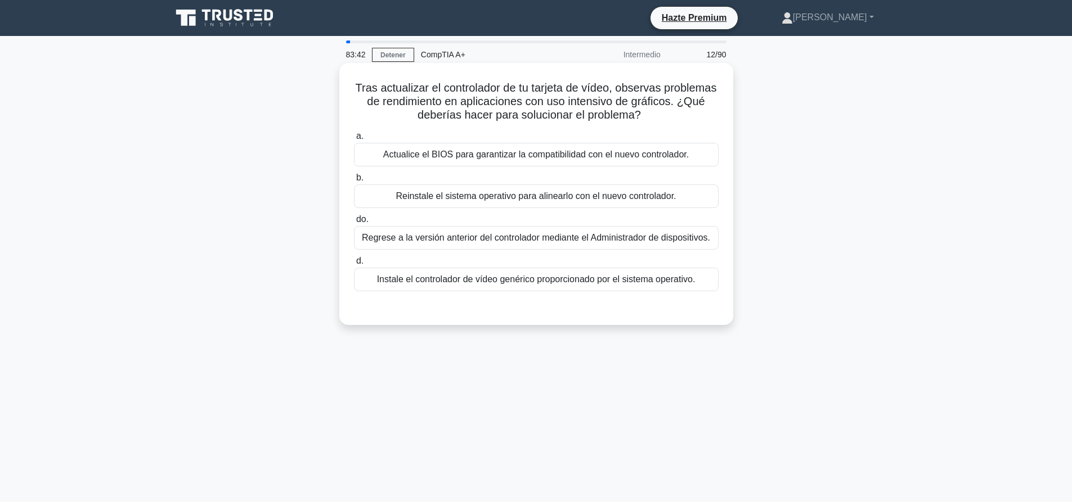
drag, startPoint x: 702, startPoint y: 229, endPoint x: 709, endPoint y: 286, distance: 57.8
click at [702, 238] on div "Regrese a la versión anterior del controlador mediante el Administrador de disp…" at bounding box center [536, 238] width 365 height 24
click at [354, 223] on input "do. Regrese a la versión anterior del controlador mediante el Administrador de …" at bounding box center [354, 219] width 0 height 7
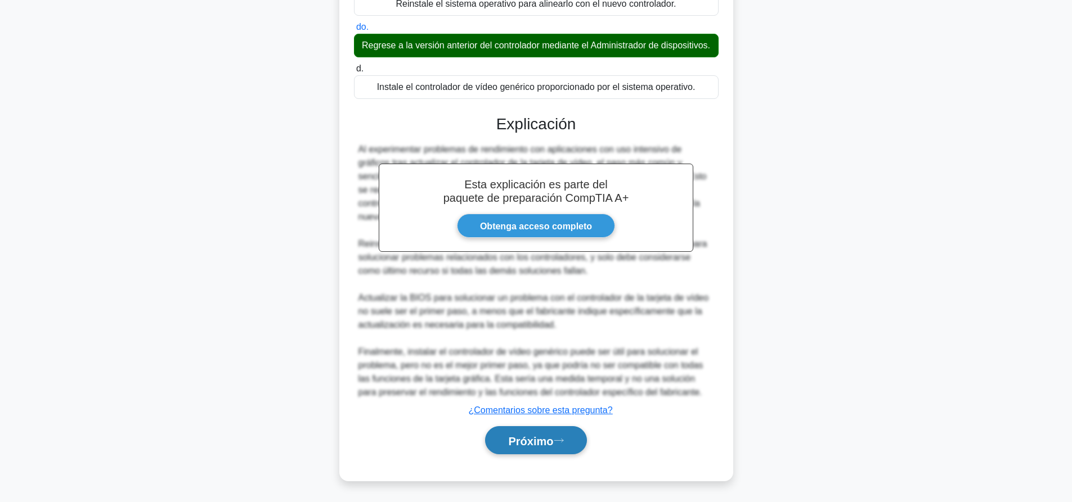
click at [537, 444] on font "Próximo" at bounding box center [530, 441] width 45 height 12
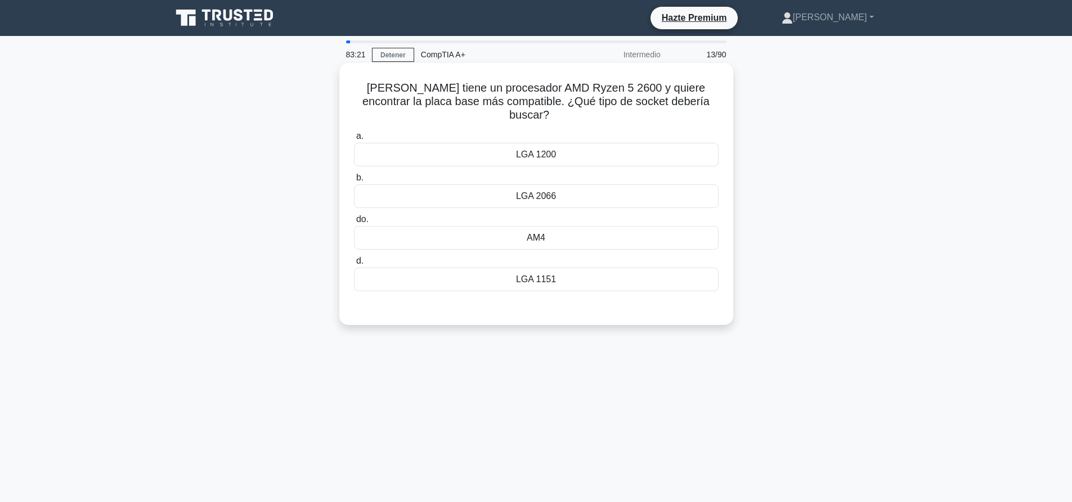
click at [554, 191] on font "LGA 2066" at bounding box center [536, 196] width 40 height 10
click at [354, 182] on input "b. LGA 2066" at bounding box center [354, 177] width 0 height 7
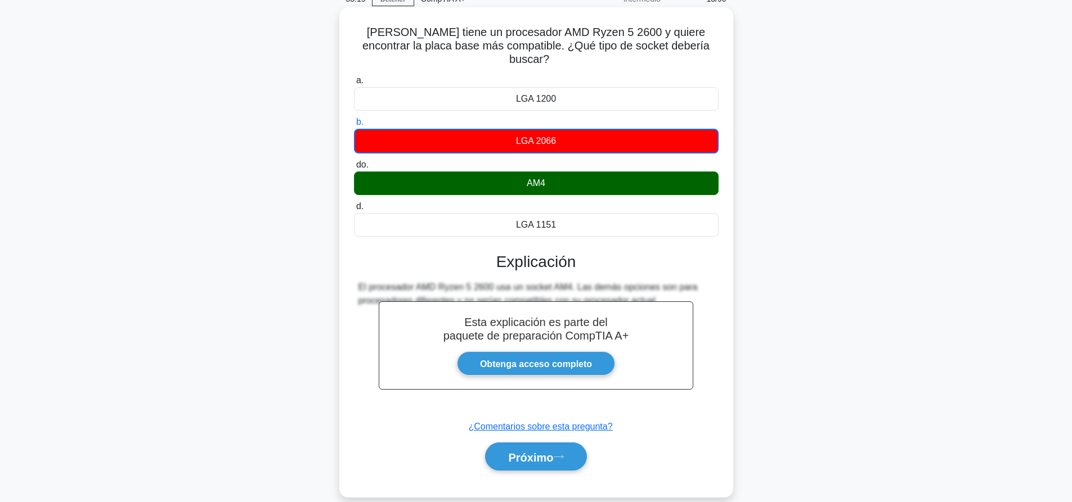
scroll to position [56, 0]
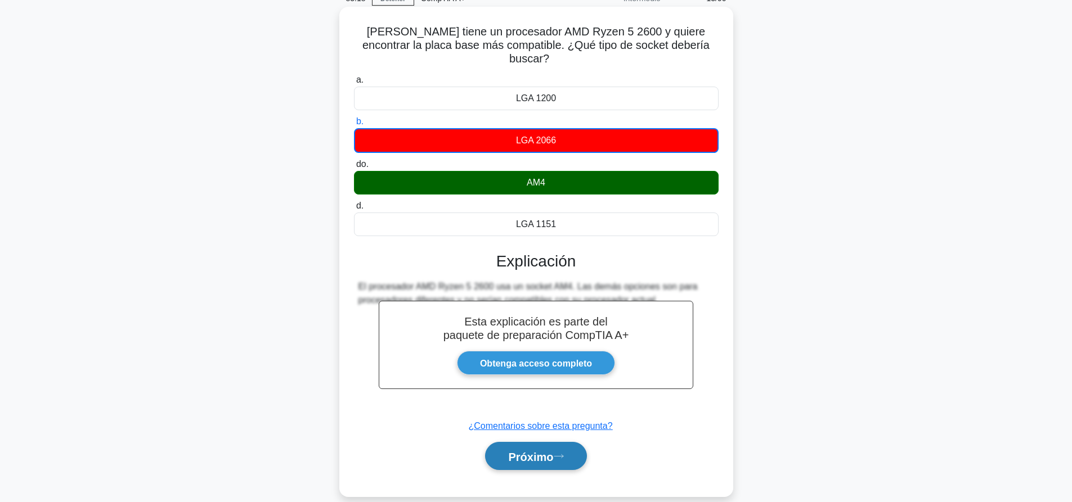
click at [574, 444] on button "Próximo" at bounding box center [535, 456] width 101 height 29
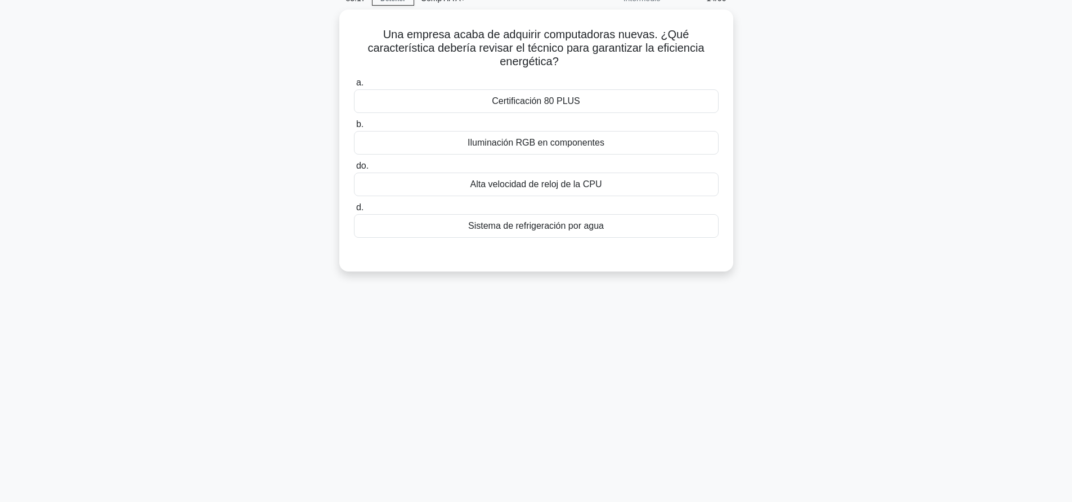
scroll to position [0, 0]
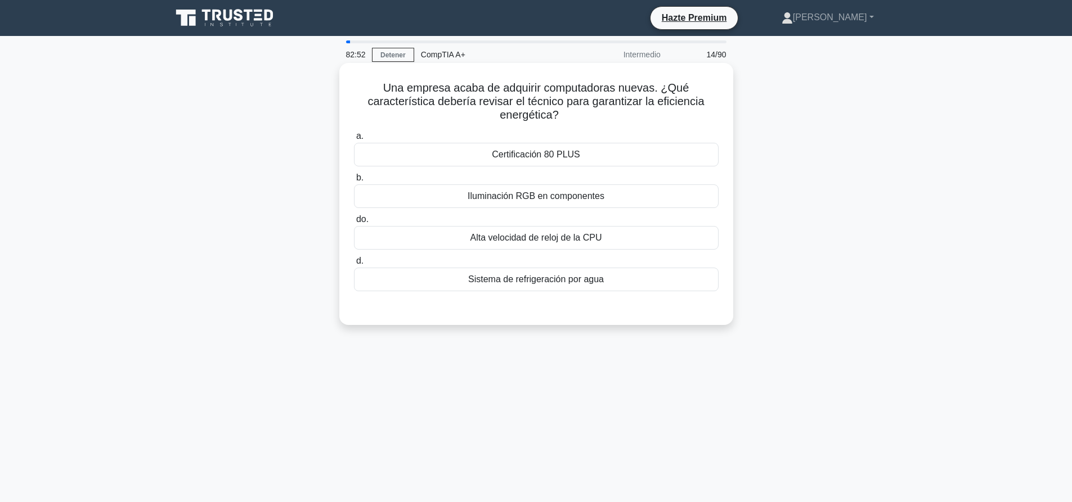
click at [543, 159] on font "Certificación 80 PLUS" at bounding box center [536, 155] width 88 height 10
click at [354, 140] on input "a. Certificación 80 PLUS" at bounding box center [354, 136] width 0 height 7
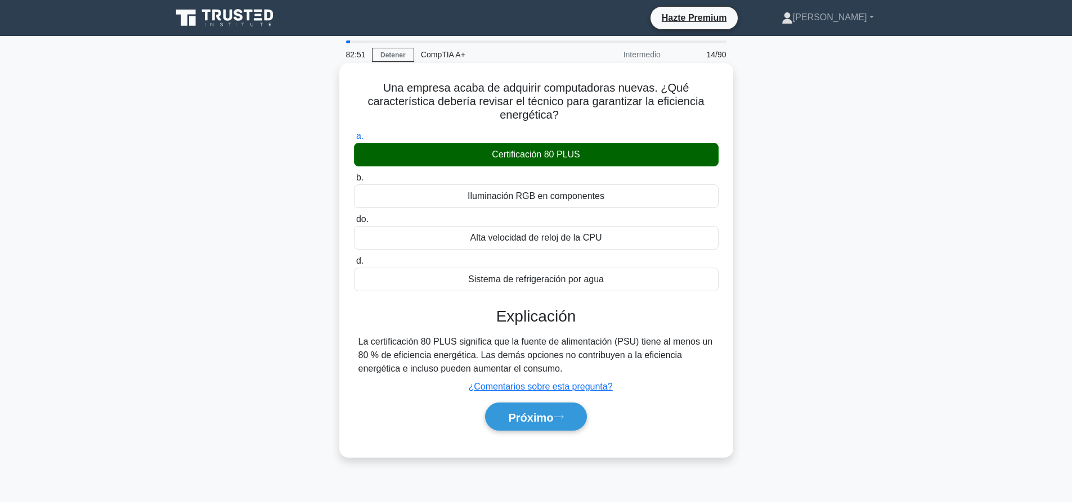
scroll to position [105, 0]
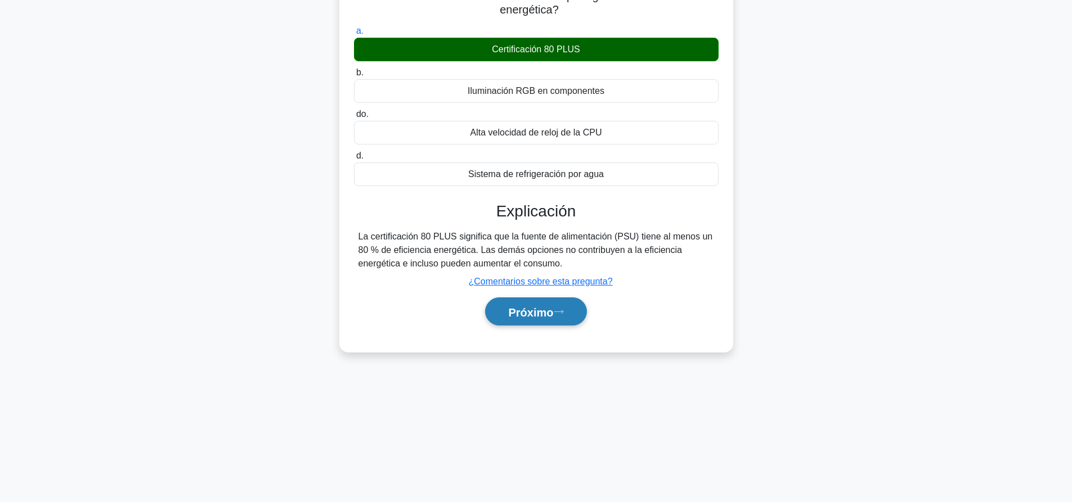
click at [528, 314] on font "Próximo" at bounding box center [530, 312] width 45 height 12
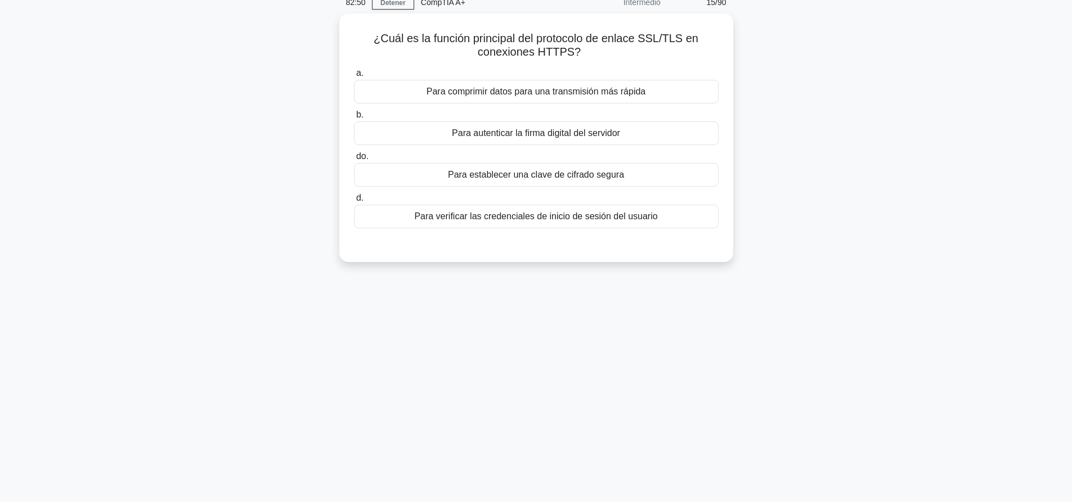
scroll to position [0, 0]
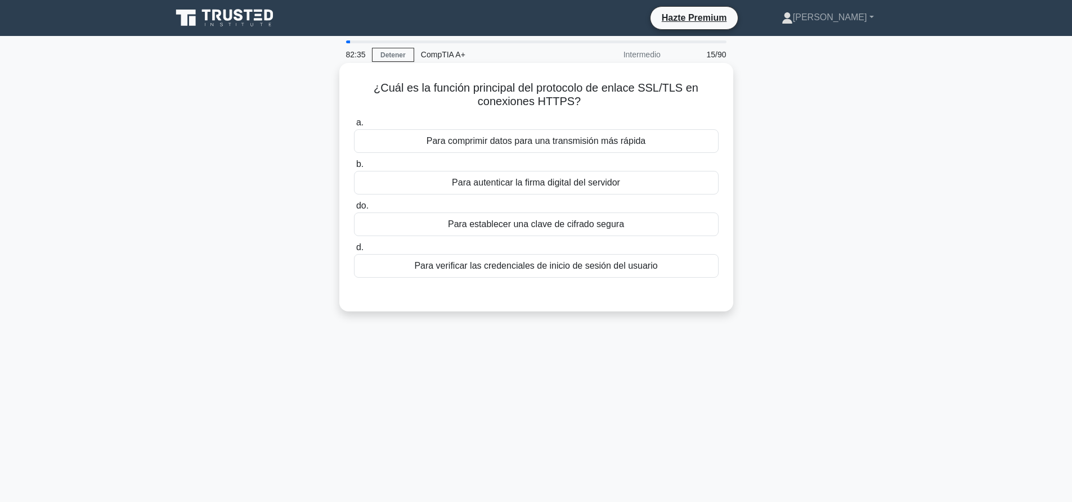
drag, startPoint x: 374, startPoint y: 84, endPoint x: 608, endPoint y: 104, distance: 234.3
click at [608, 104] on h5 "¿Cuál es la función principal del protocolo de enlace SSL/TLS en conexiones HTT…" at bounding box center [536, 95] width 367 height 28
copy font "¿Cuál es la función principal del protocolo de enlace SSL/TLS en conexiones HTT…"
click at [661, 223] on div "Para establecer una clave de cifrado segura" at bounding box center [536, 225] width 365 height 24
click at [354, 210] on input "do. Para establecer una clave de cifrado segura" at bounding box center [354, 206] width 0 height 7
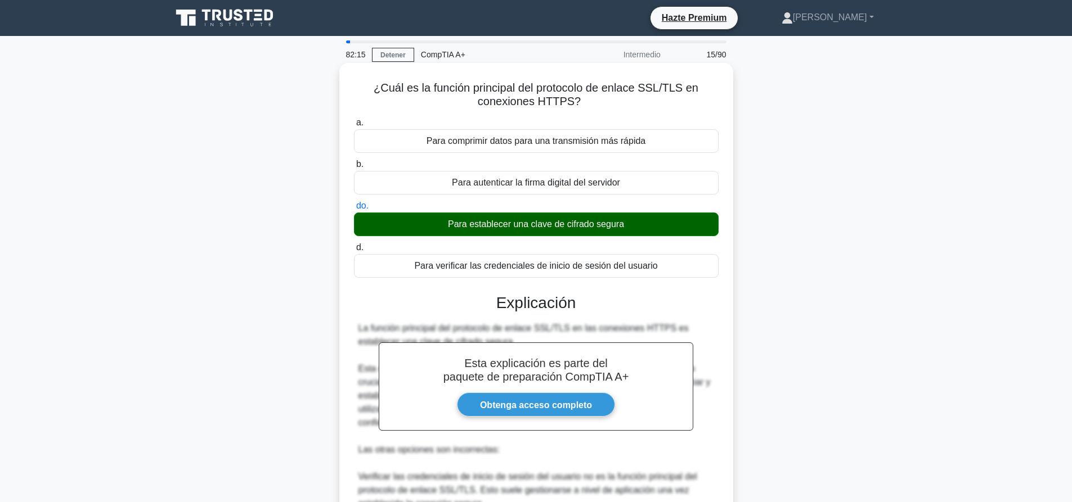
scroll to position [221, 0]
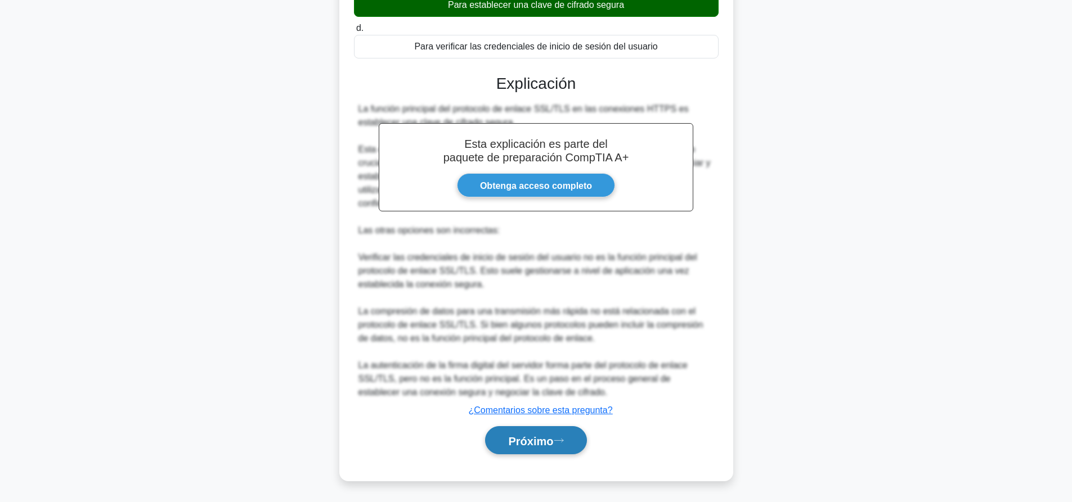
click at [553, 440] on font "Próximo" at bounding box center [530, 441] width 45 height 12
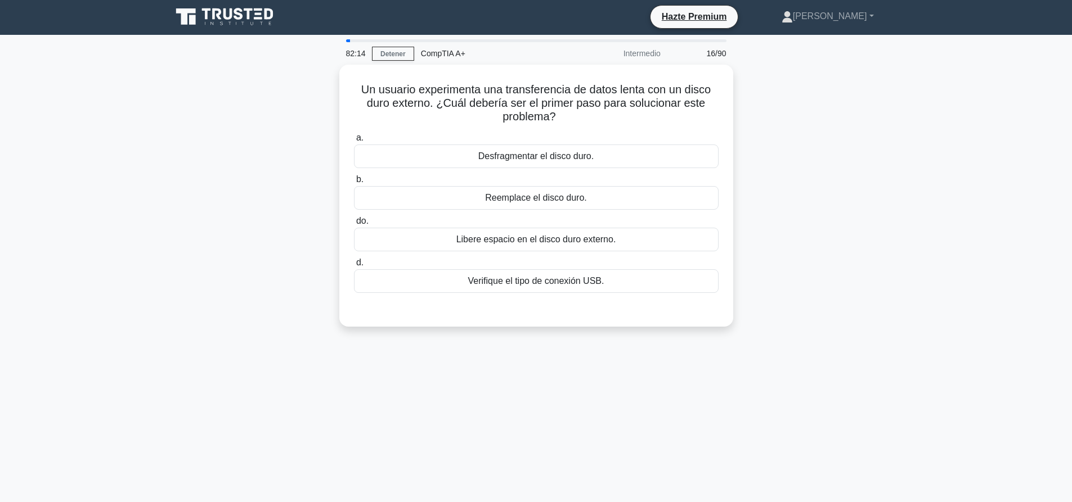
scroll to position [0, 0]
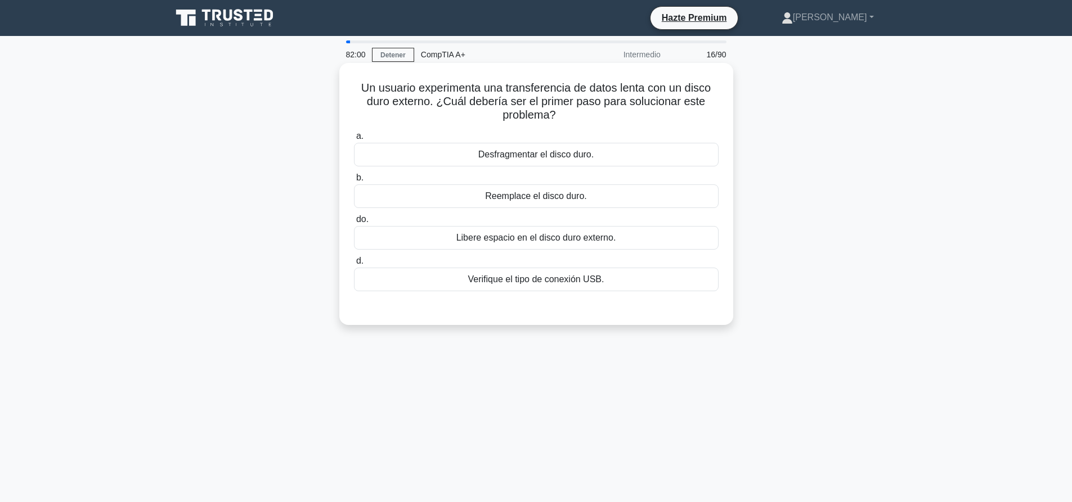
click at [597, 159] on div "Desfragmentar el disco duro." at bounding box center [536, 155] width 365 height 24
click at [354, 140] on input "a. Desfragmentar el disco duro." at bounding box center [354, 136] width 0 height 7
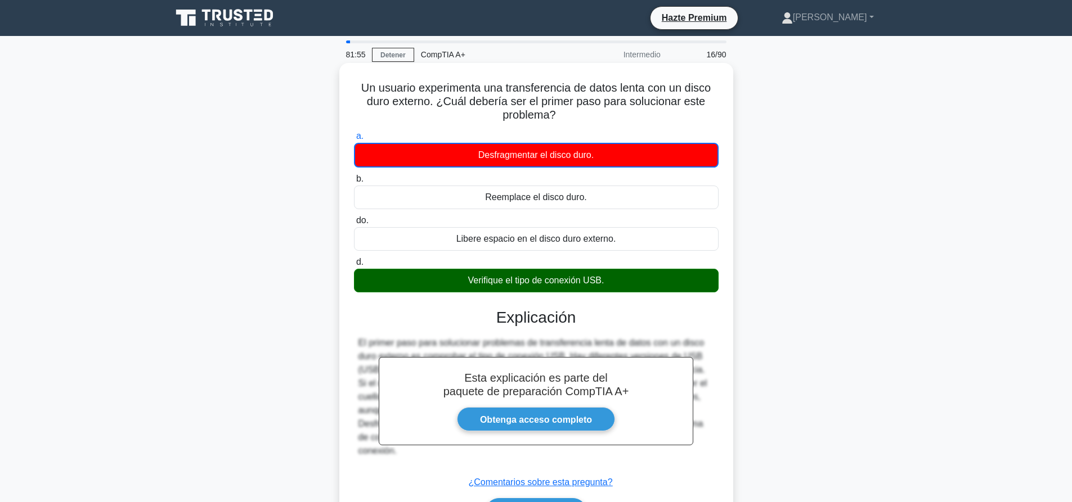
scroll to position [105, 0]
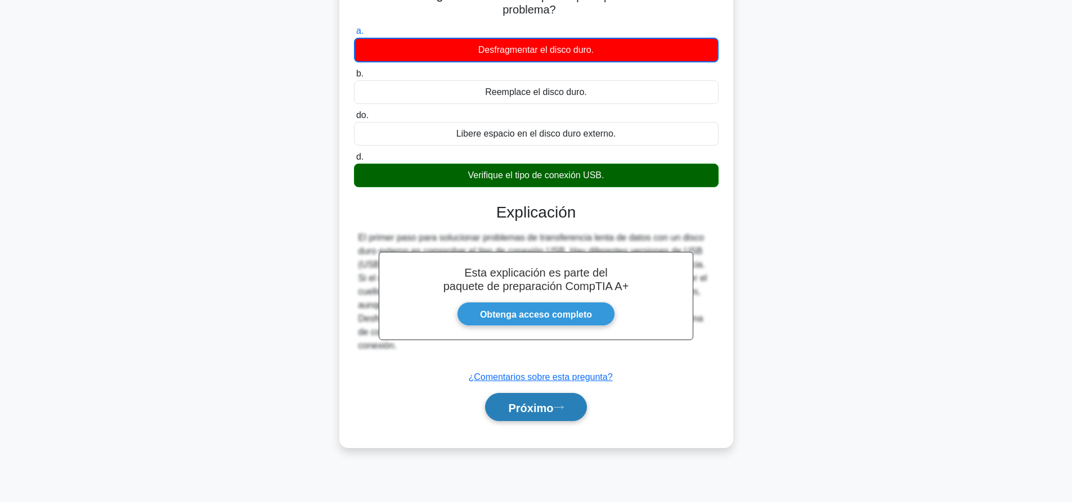
click at [574, 417] on button "Próximo" at bounding box center [535, 407] width 101 height 29
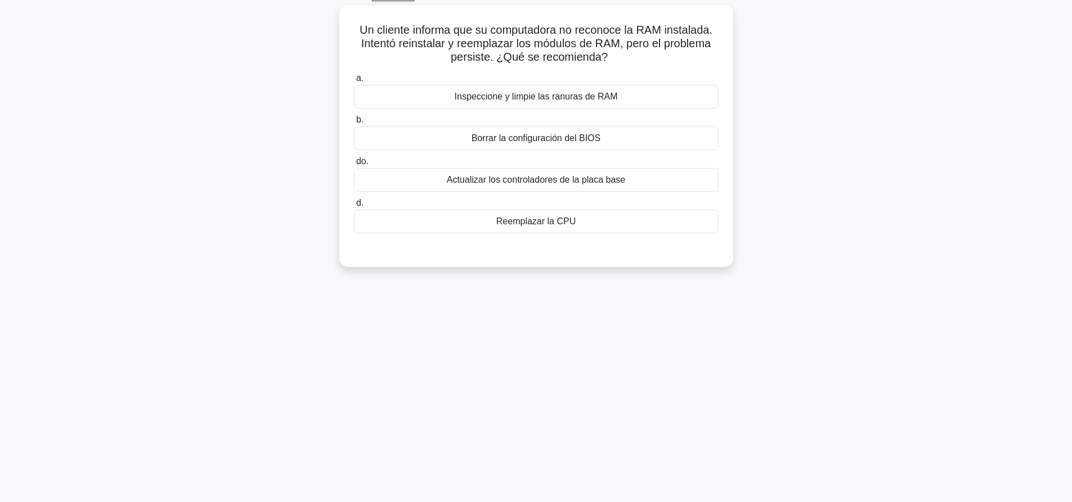
scroll to position [0, 0]
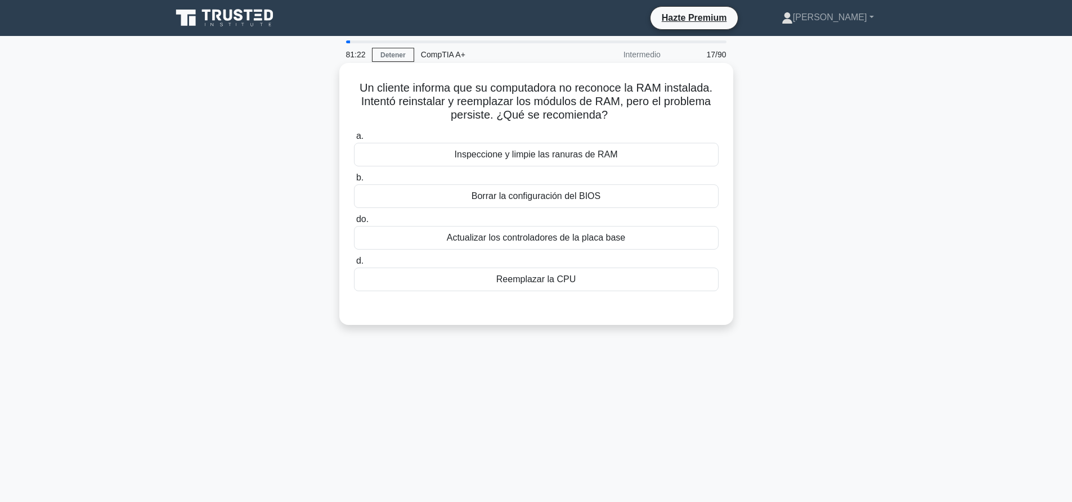
click at [570, 156] on font "Inspeccione y limpie las ranuras de RAM" at bounding box center [536, 155] width 163 height 10
click at [354, 140] on input "a. Inspeccione y limpie las ranuras de RAM" at bounding box center [354, 136] width 0 height 7
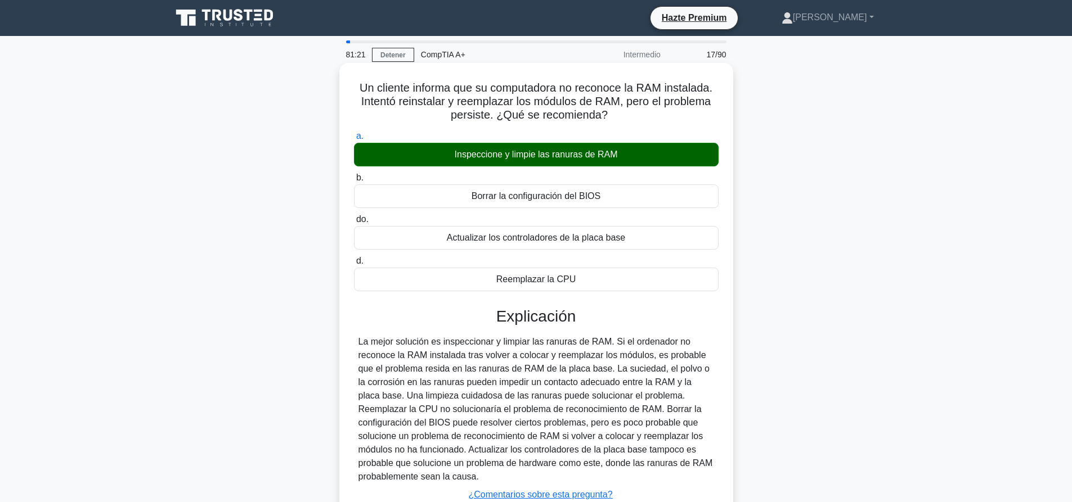
scroll to position [105, 0]
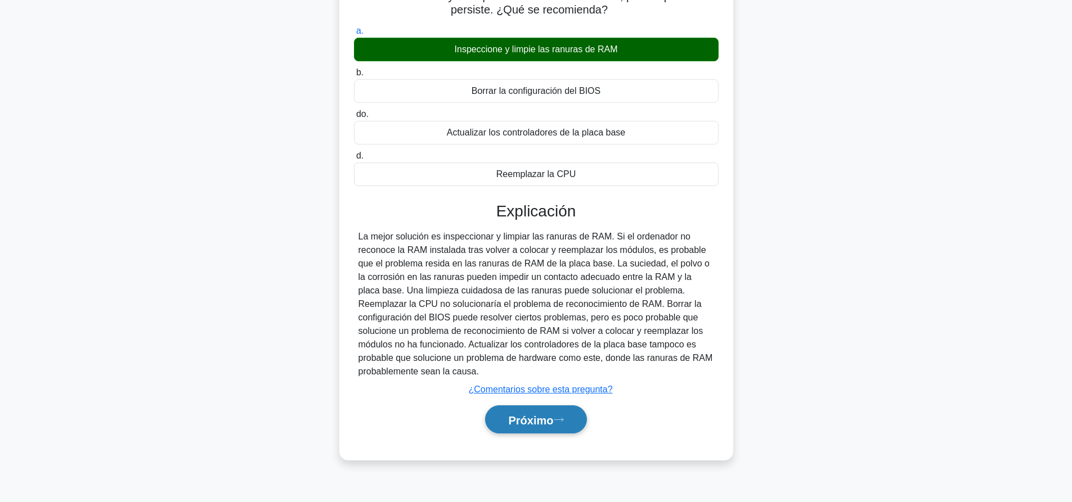
click at [509, 428] on button "Próximo" at bounding box center [535, 420] width 101 height 29
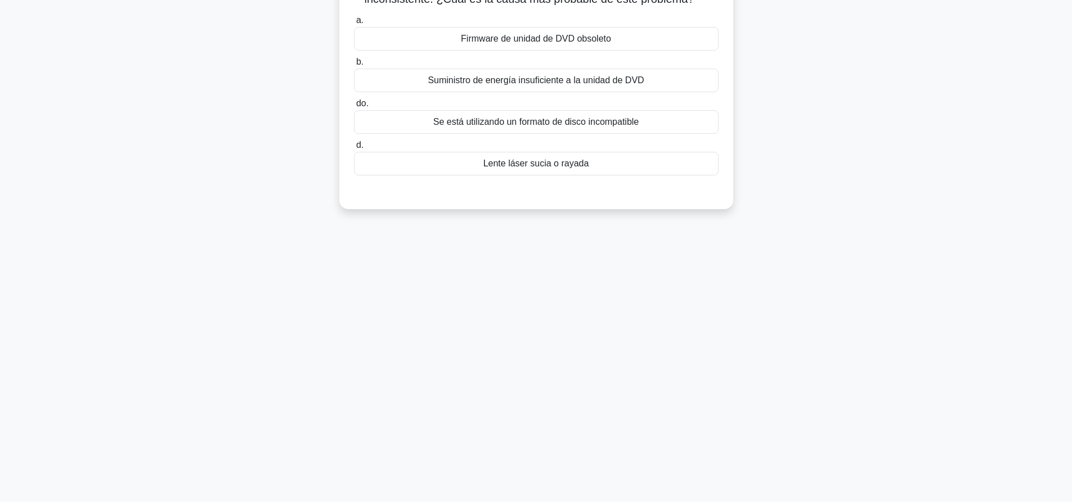
scroll to position [0, 0]
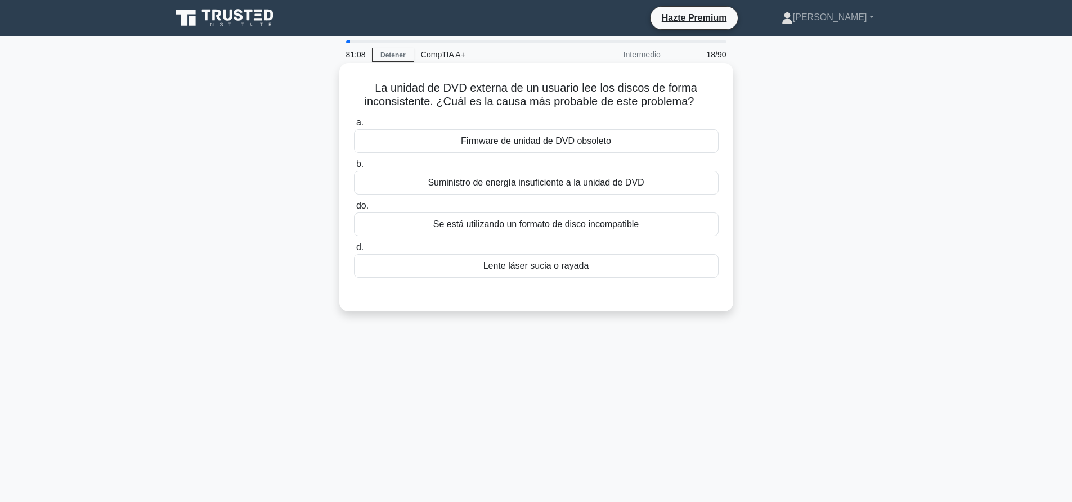
click at [564, 271] on font "Lente láser sucia o rayada" at bounding box center [536, 266] width 106 height 10
click at [354, 251] on input "d. Lente láser sucia o rayada" at bounding box center [354, 247] width 0 height 7
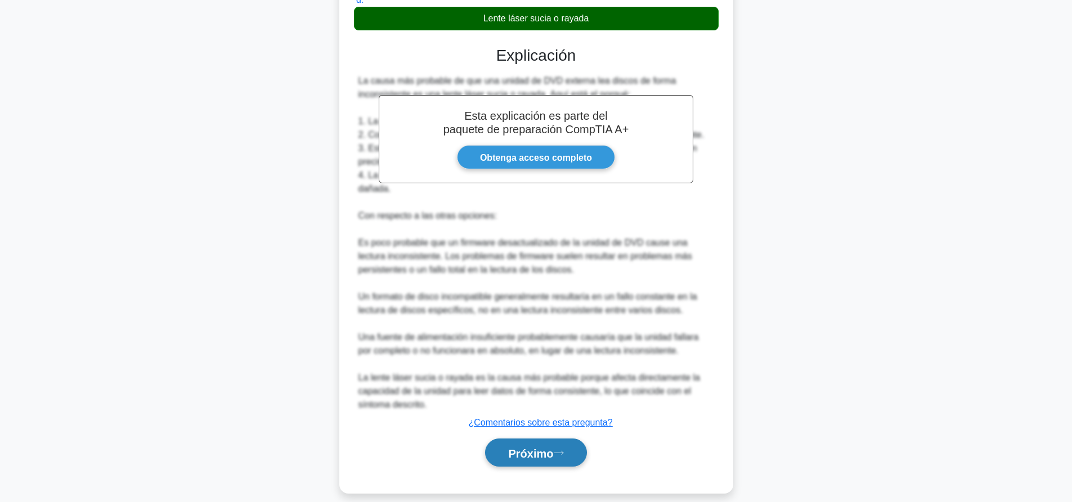
click at [517, 447] on font "Próximo" at bounding box center [530, 453] width 45 height 12
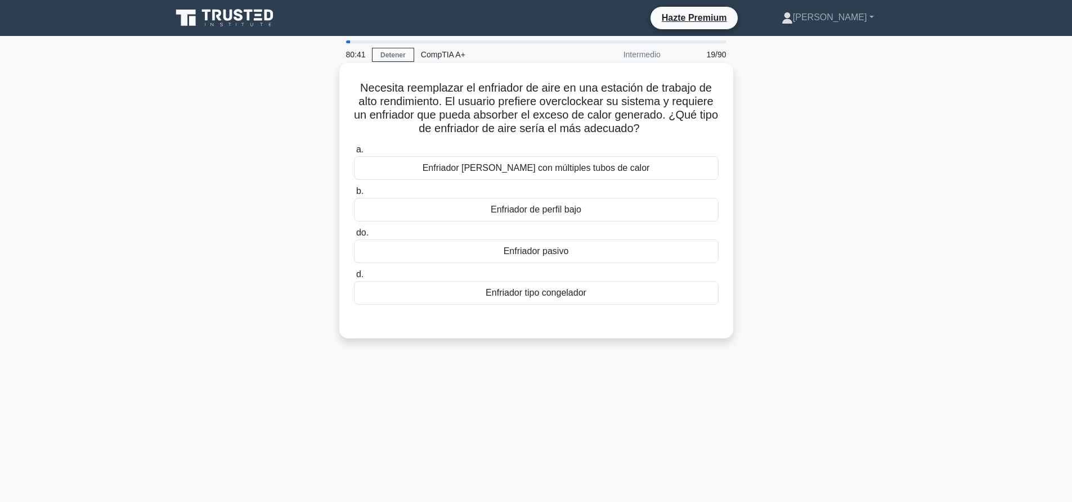
click at [629, 287] on div "Enfriador tipo congelador" at bounding box center [536, 293] width 365 height 24
click at [354, 278] on input "d. Enfriador tipo congelador" at bounding box center [354, 274] width 0 height 7
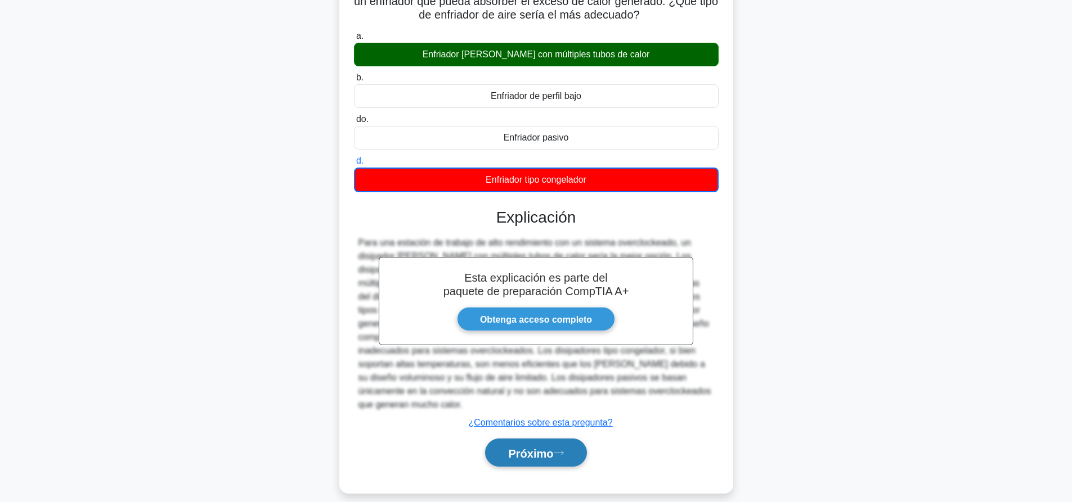
click at [581, 450] on button "Próximo" at bounding box center [535, 453] width 101 height 29
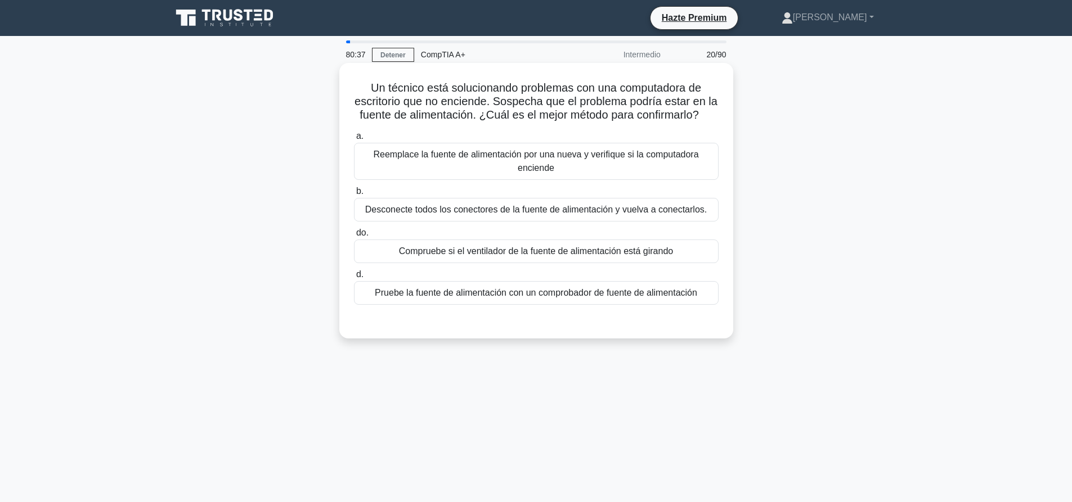
click at [414, 64] on div "Un técnico está solucionando problemas con una computadora de escritorio que no…" at bounding box center [536, 201] width 394 height 276
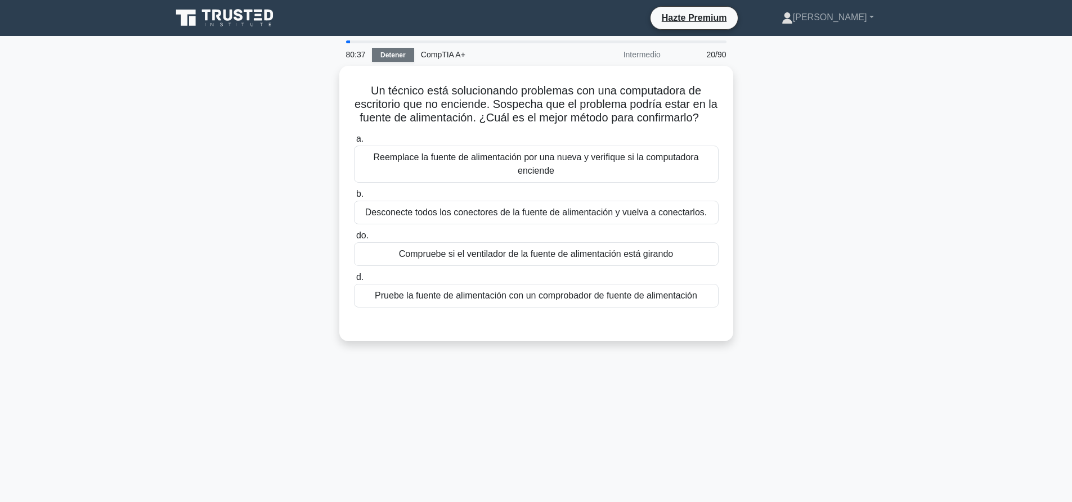
click at [399, 57] on font "Detener" at bounding box center [392, 55] width 25 height 8
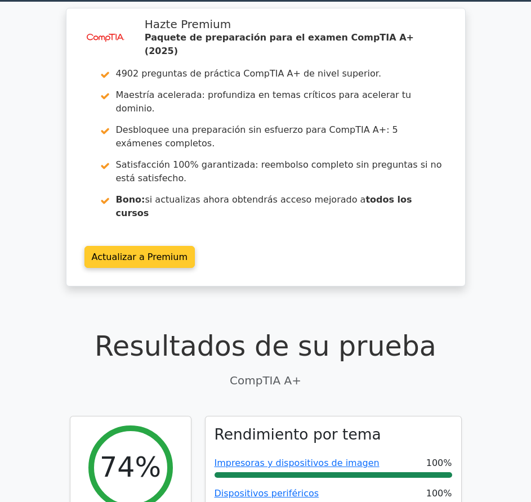
scroll to position [29, 0]
